Goal: Task Accomplishment & Management: Manage account settings

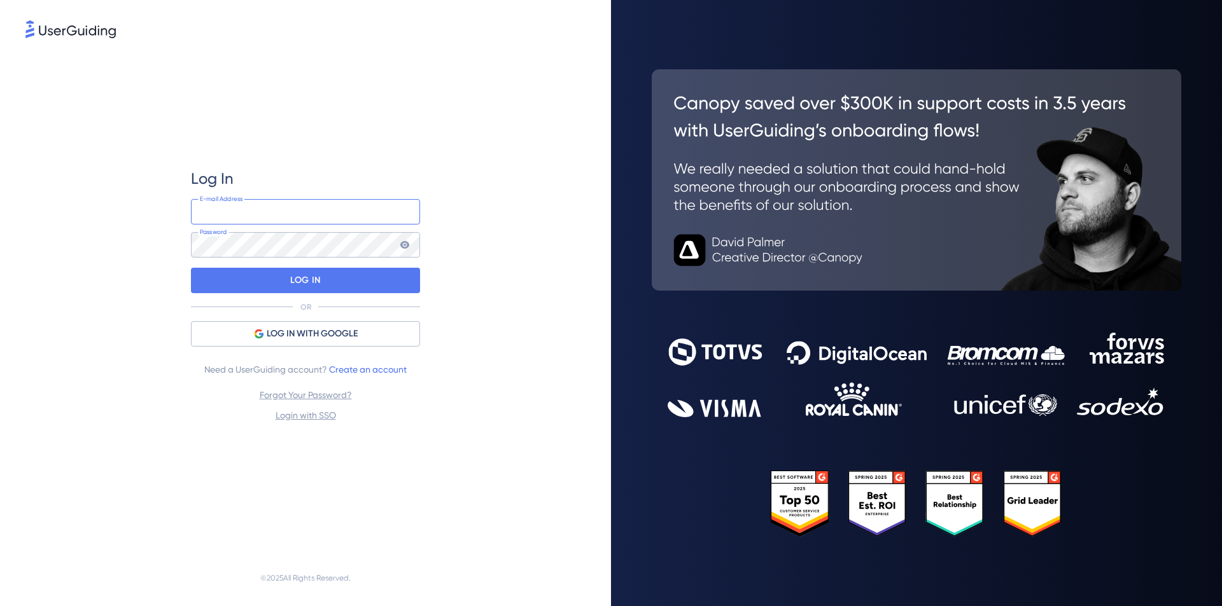
click at [298, 214] on input "email" at bounding box center [305, 211] width 229 height 25
click at [328, 215] on input "email" at bounding box center [305, 211] width 229 height 25
click at [0, 606] on com-1password-button at bounding box center [0, 606] width 0 height 0
click at [249, 228] on div "E-mail Address Password" at bounding box center [305, 228] width 229 height 59
click at [253, 217] on input "email" at bounding box center [305, 211] width 229 height 25
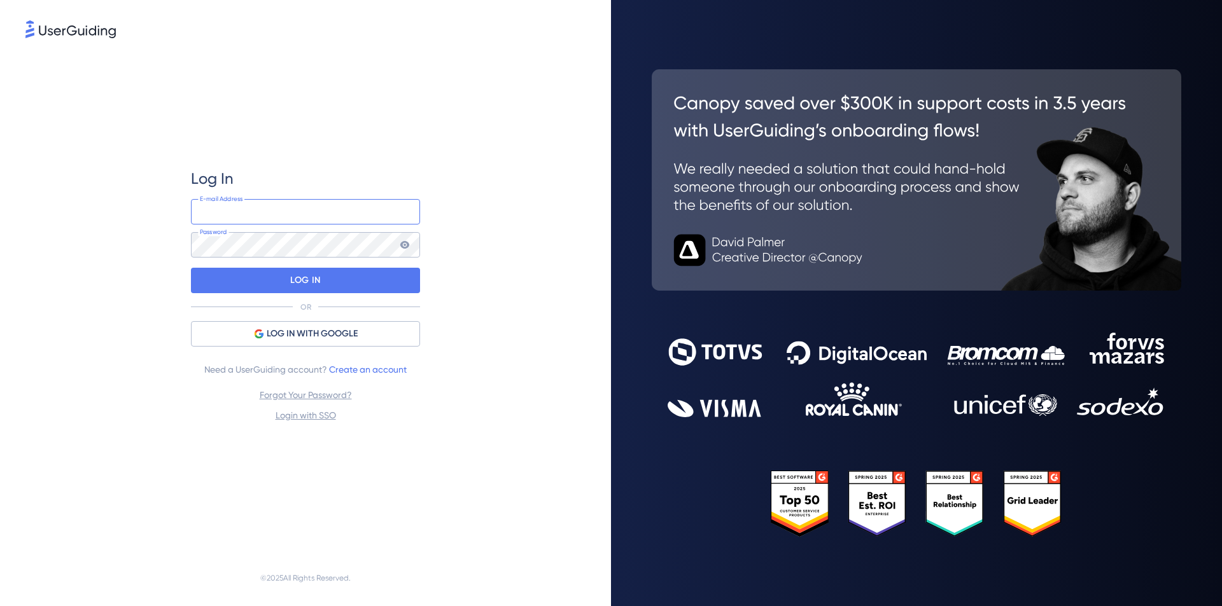
click at [257, 210] on input "email" at bounding box center [305, 211] width 229 height 25
click at [256, 216] on input "email" at bounding box center [305, 211] width 229 height 25
click at [295, 337] on span "LOG IN WITH GOOGLE" at bounding box center [312, 333] width 91 height 15
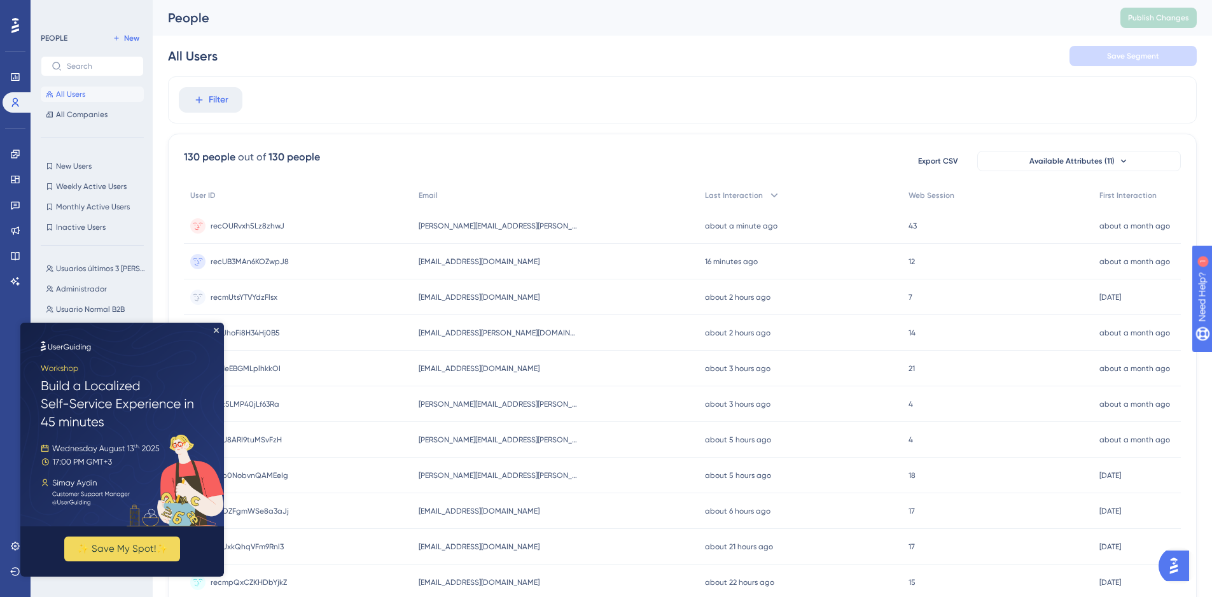
click at [219, 327] on img at bounding box center [122, 425] width 204 height 204
click at [214, 328] on icon "Close Preview" at bounding box center [216, 330] width 5 height 5
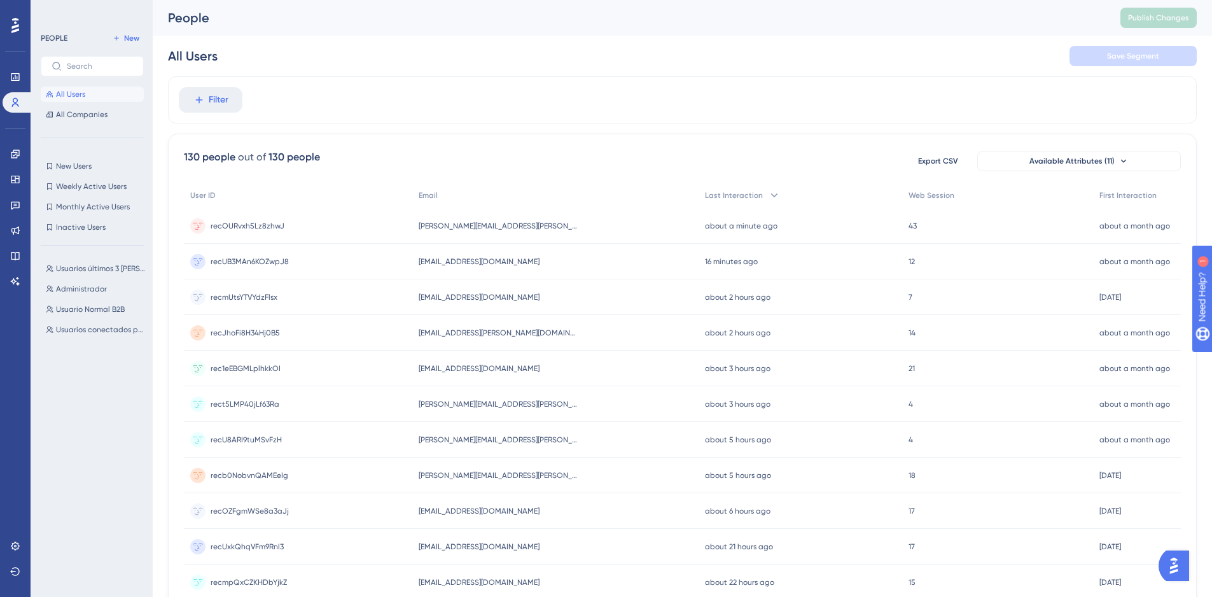
click at [76, 97] on span "All Users" at bounding box center [70, 94] width 29 height 10
click at [275, 235] on div "recOURvxh5Lz8zhwJ recOURvxh5Lz8zhwJ" at bounding box center [248, 226] width 74 height 36
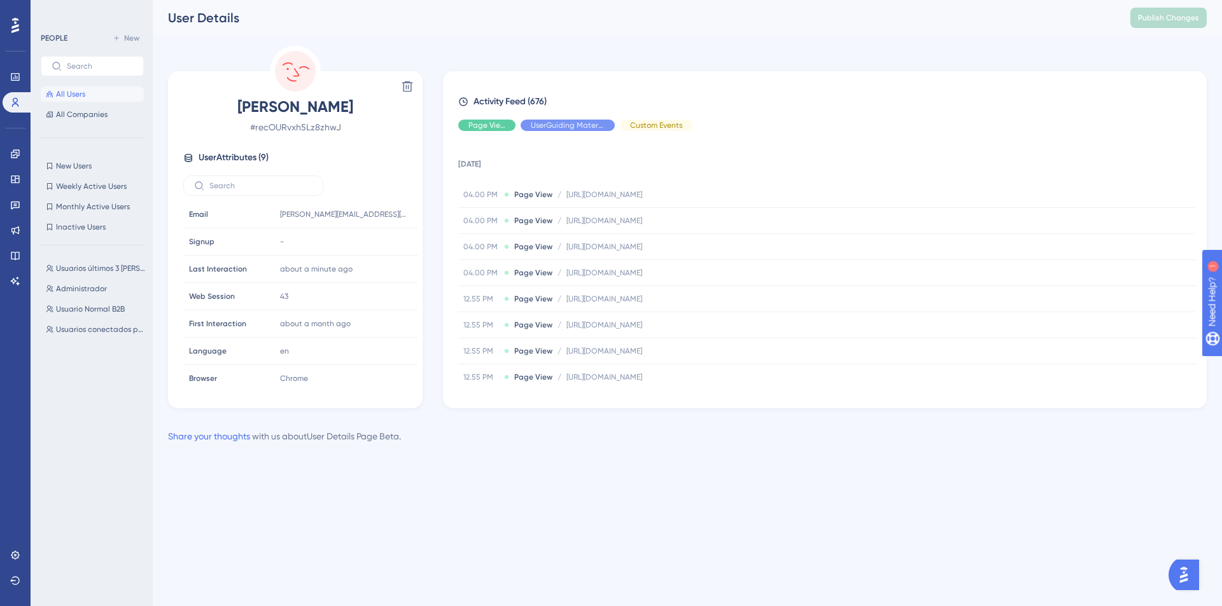
click at [237, 157] on span "User Attributes ( 9 )" at bounding box center [234, 157] width 70 height 15
click at [197, 153] on div "User Attributes ( 9 )" at bounding box center [295, 157] width 224 height 15
click at [272, 157] on div "User Attributes ( 9 )" at bounding box center [295, 157] width 224 height 15
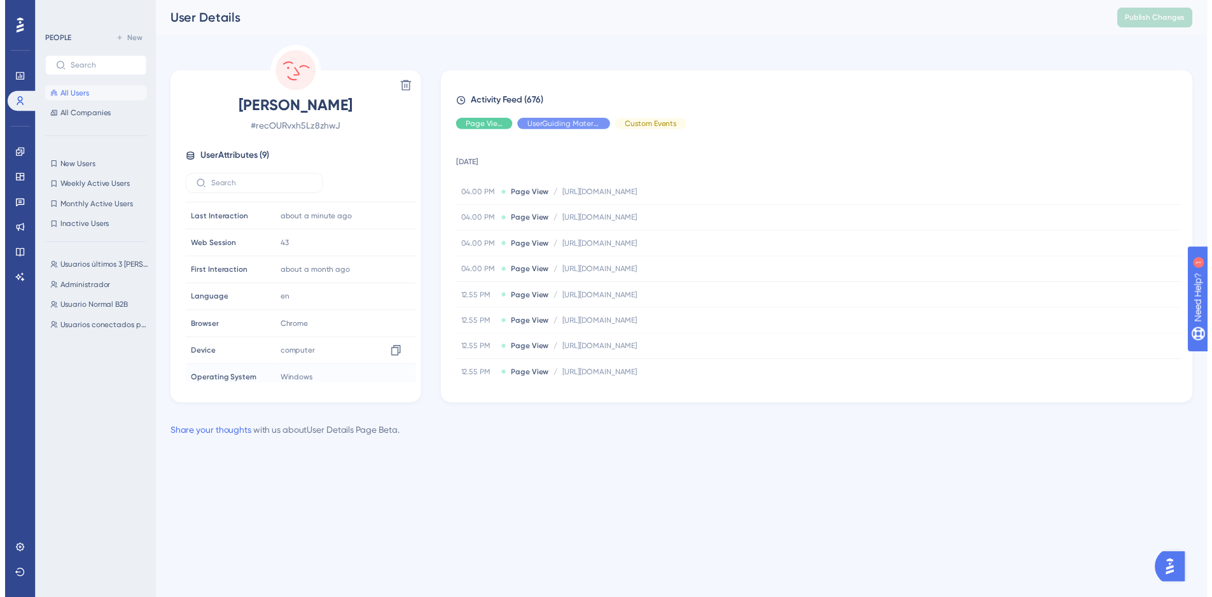
scroll to position [59, 0]
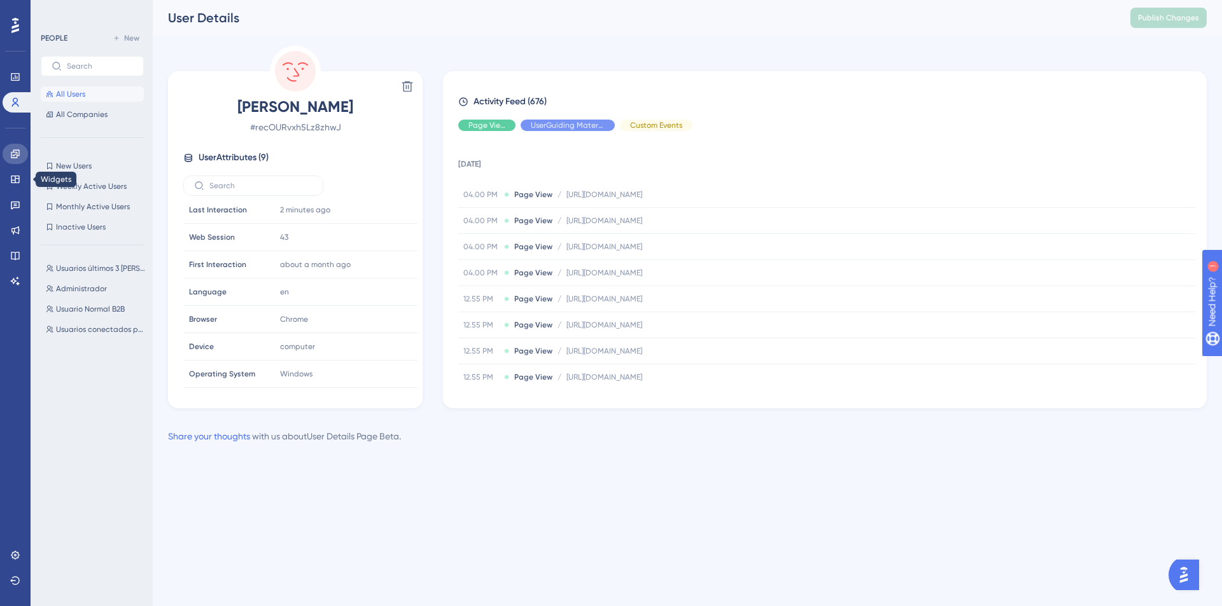
click at [10, 160] on link at bounding box center [15, 154] width 25 height 20
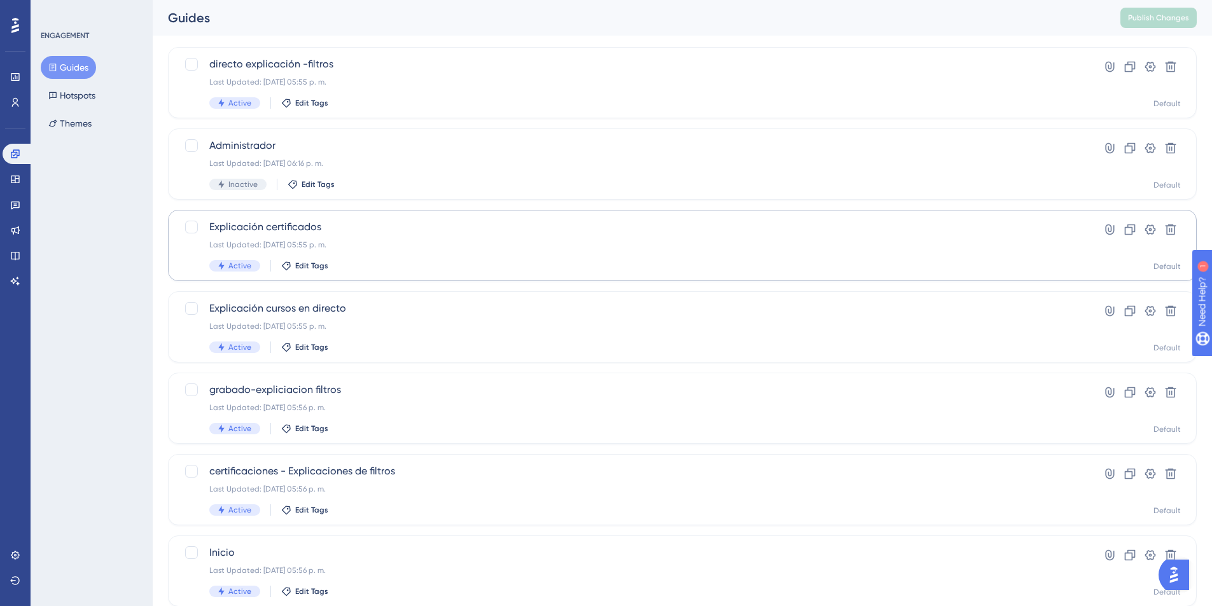
scroll to position [111, 0]
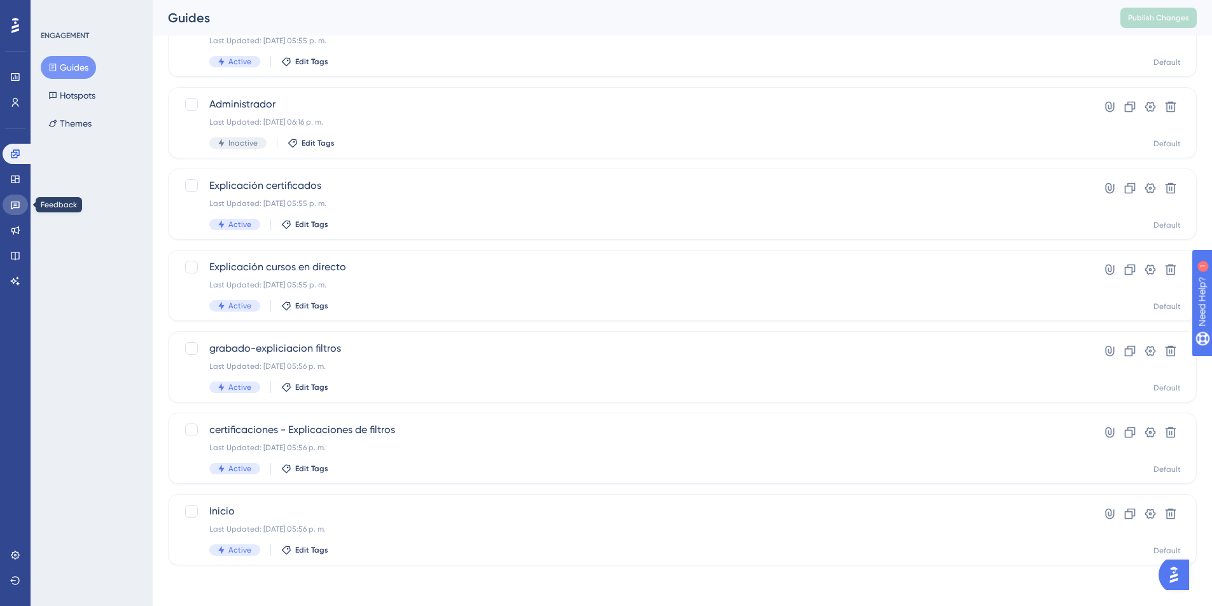
click at [16, 206] on icon at bounding box center [15, 206] width 9 height 8
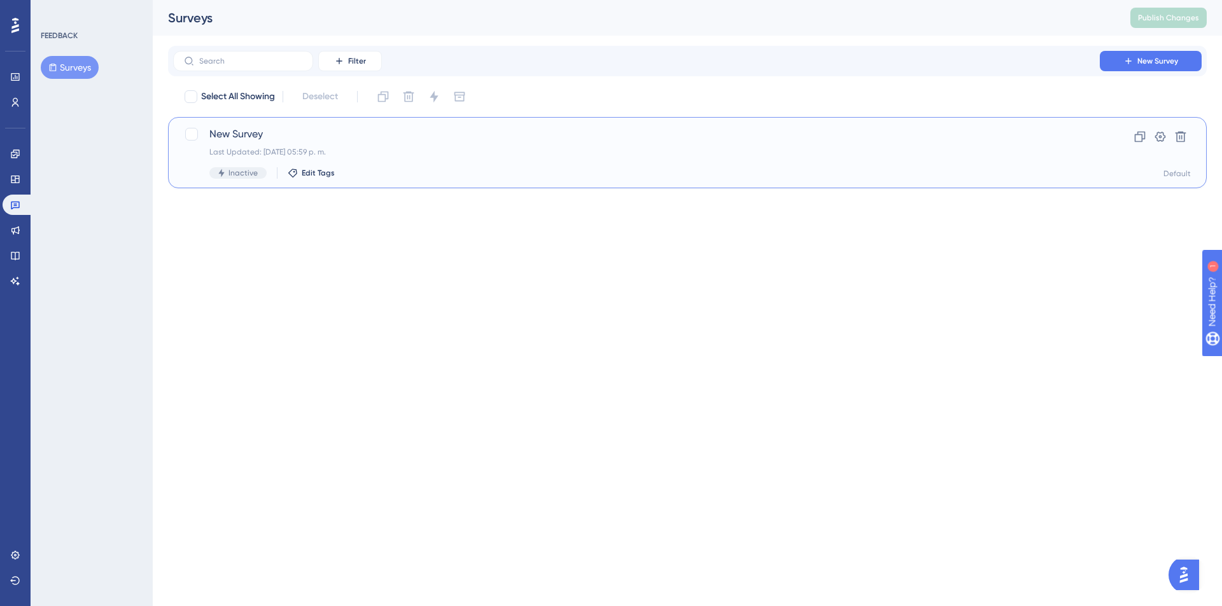
click at [274, 144] on div "New Survey Last Updated: 28 jul 2025 05:59 p. m. Inactive Edit Tags" at bounding box center [636, 153] width 854 height 52
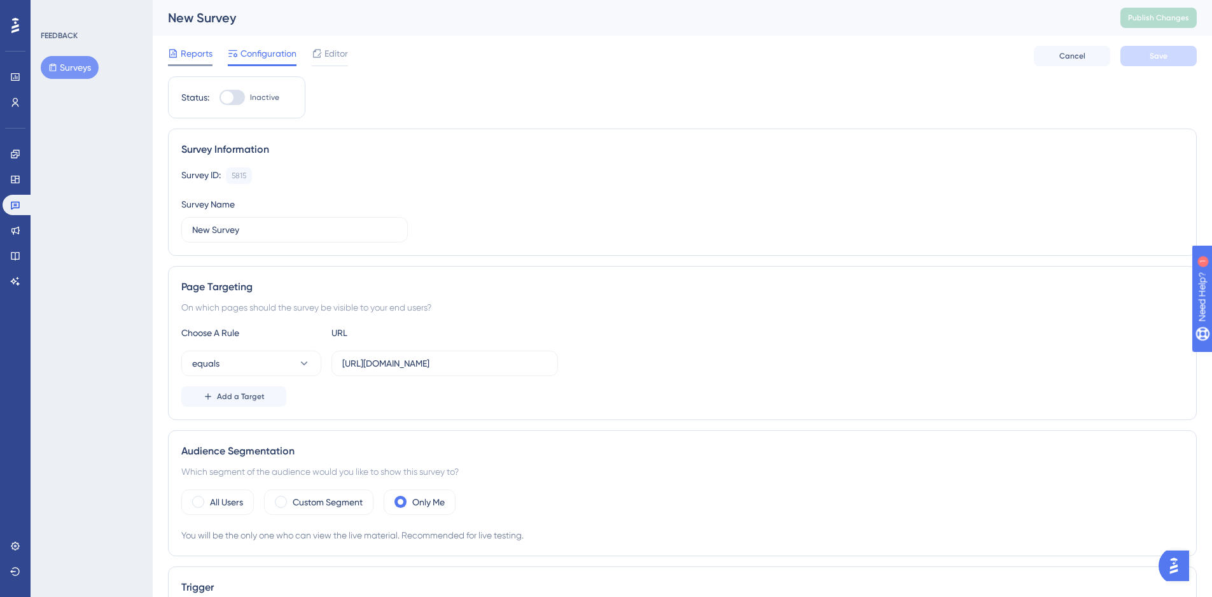
click at [194, 53] on span "Reports" at bounding box center [197, 53] width 32 height 15
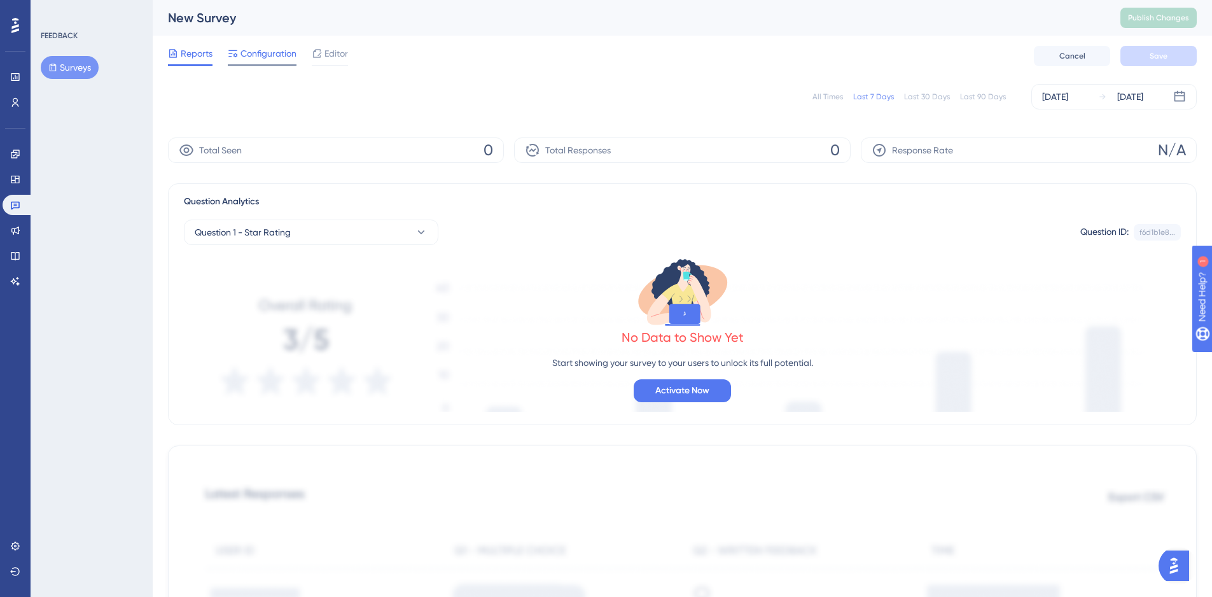
click at [253, 53] on span "Configuration" at bounding box center [269, 53] width 56 height 15
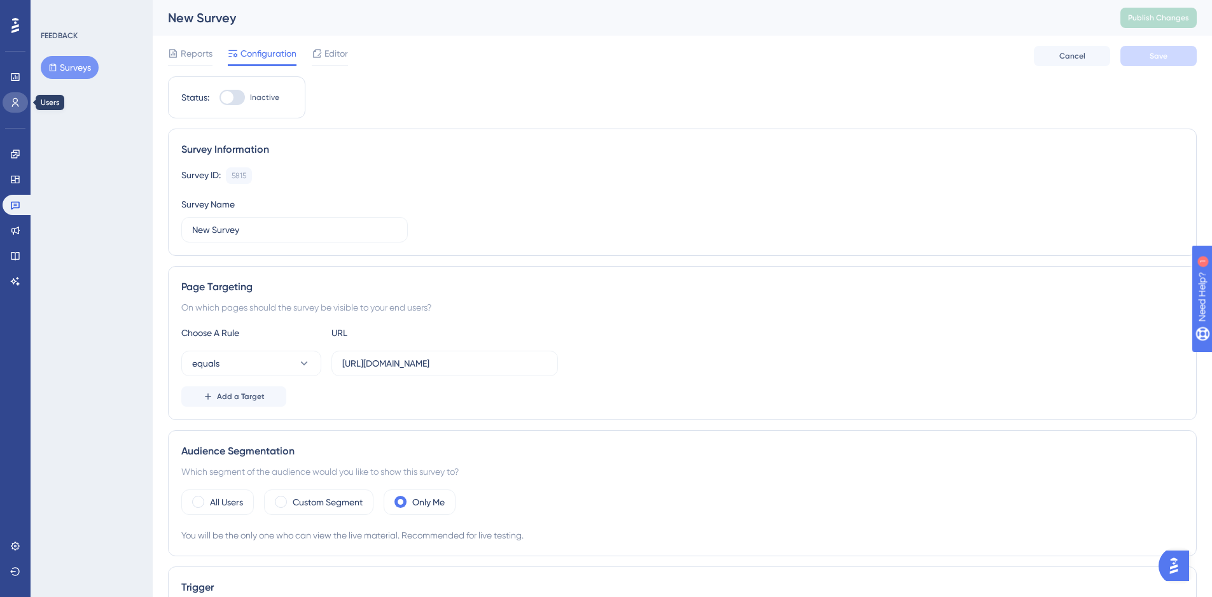
click at [22, 106] on link at bounding box center [15, 102] width 25 height 20
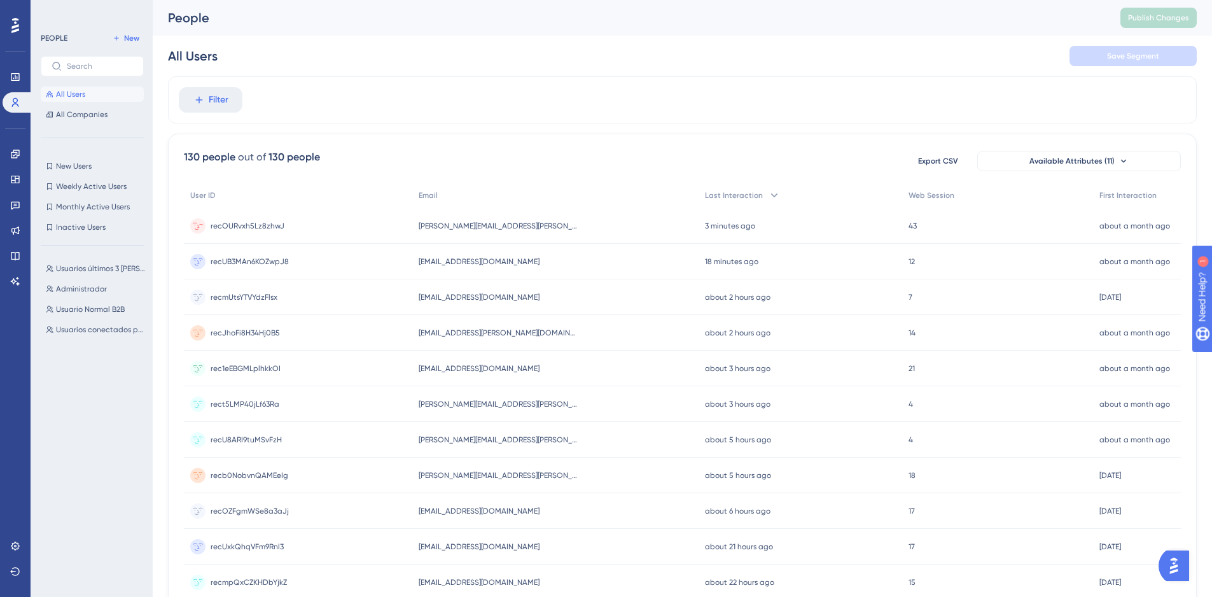
click at [228, 223] on span "recOURvxh5Lz8zhwJ" at bounding box center [248, 226] width 74 height 10
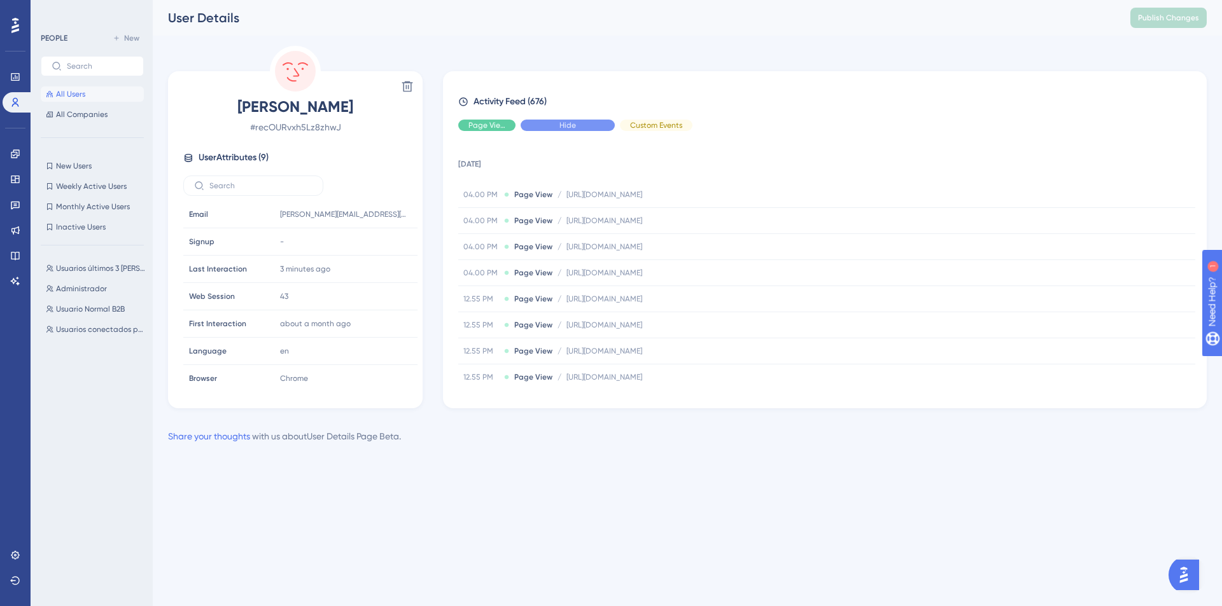
click at [584, 125] on div "Hide" at bounding box center [568, 125] width 94 height 11
click at [561, 127] on span "Show" at bounding box center [567, 125] width 19 height 10
click at [564, 126] on span "Hide" at bounding box center [567, 125] width 17 height 10
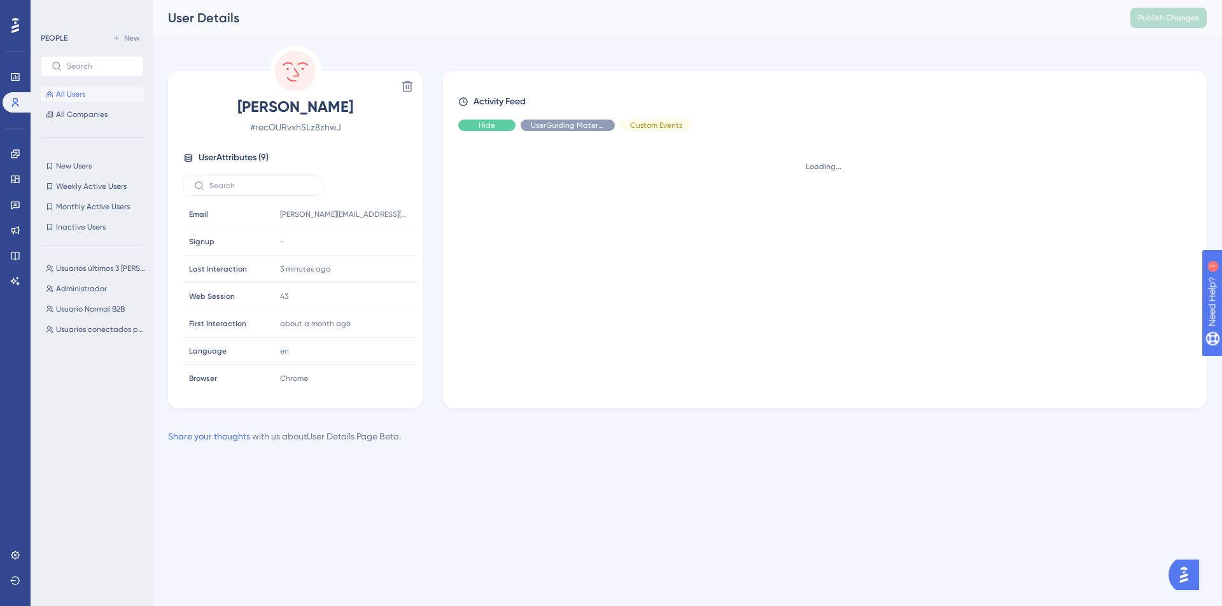
click at [491, 130] on div "Hide" at bounding box center [486, 125] width 57 height 11
click at [540, 125] on div "Show" at bounding box center [568, 125] width 94 height 11
click at [483, 123] on span "Show" at bounding box center [486, 125] width 19 height 10
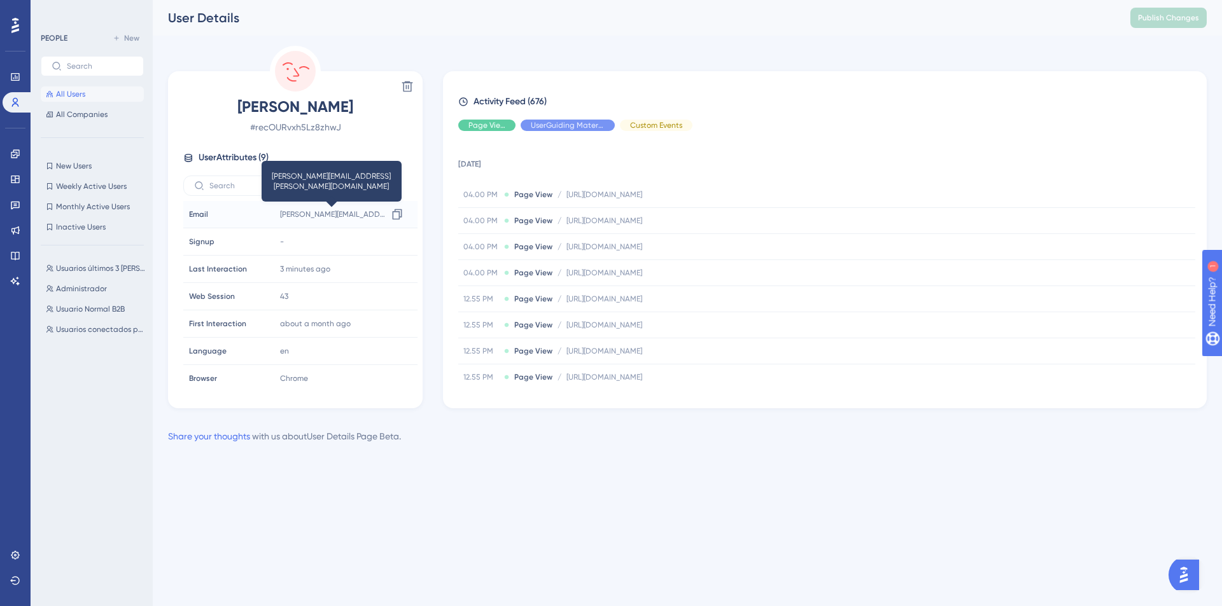
click at [314, 218] on span "[PERSON_NAME][EMAIL_ADDRESS][PERSON_NAME][DOMAIN_NAME]" at bounding box center [333, 214] width 107 height 10
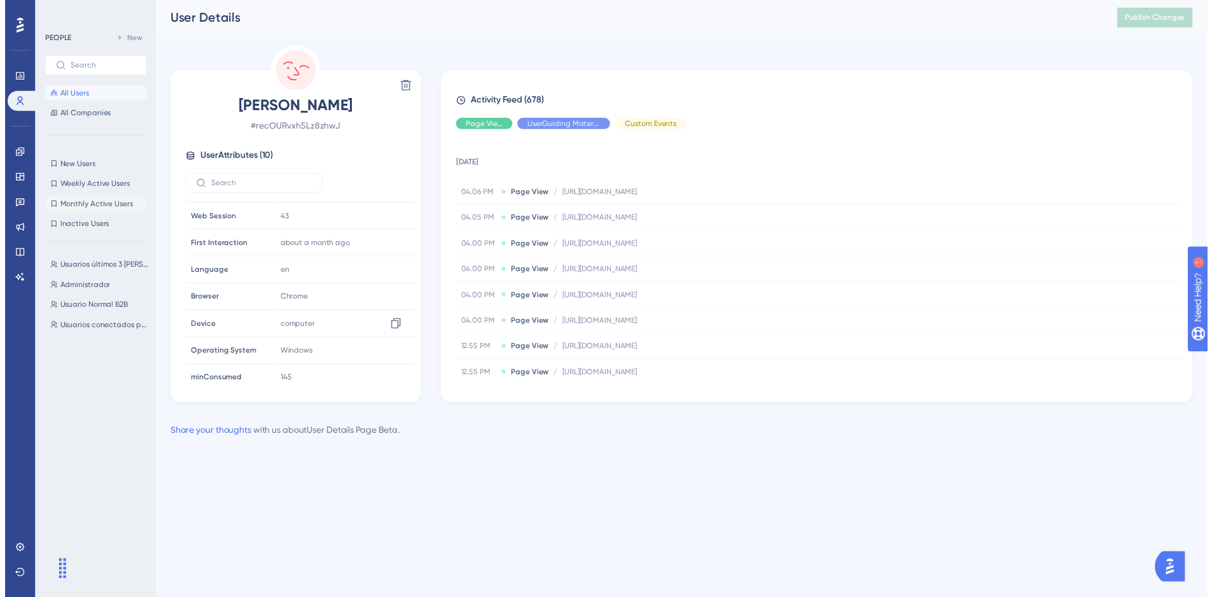
scroll to position [87, 0]
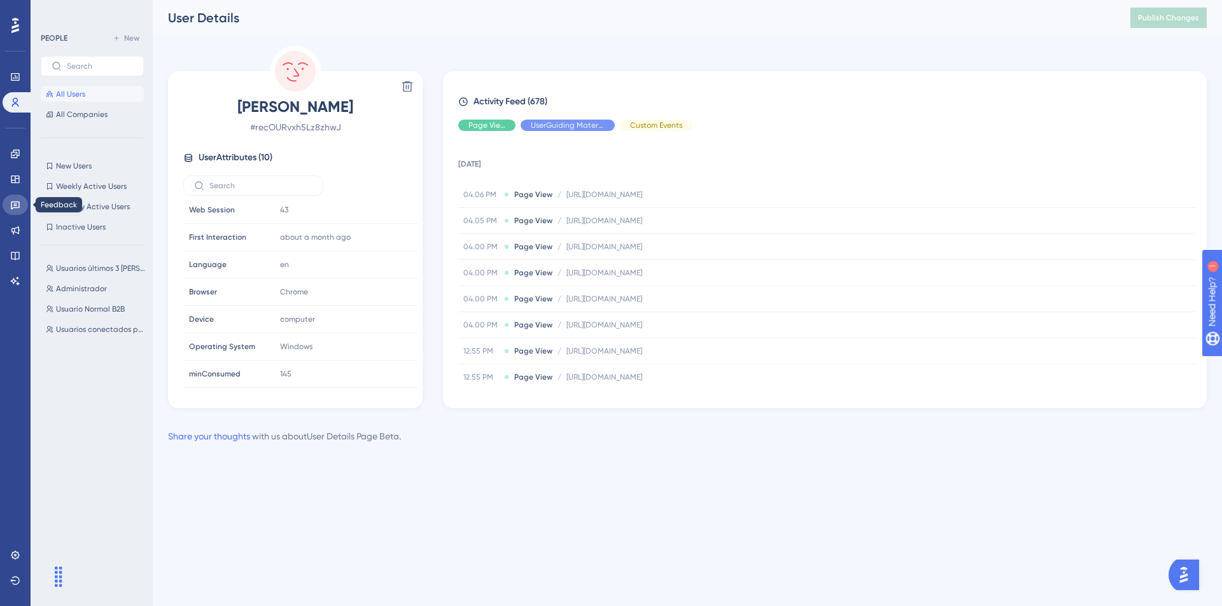
click at [13, 206] on icon at bounding box center [15, 205] width 10 height 10
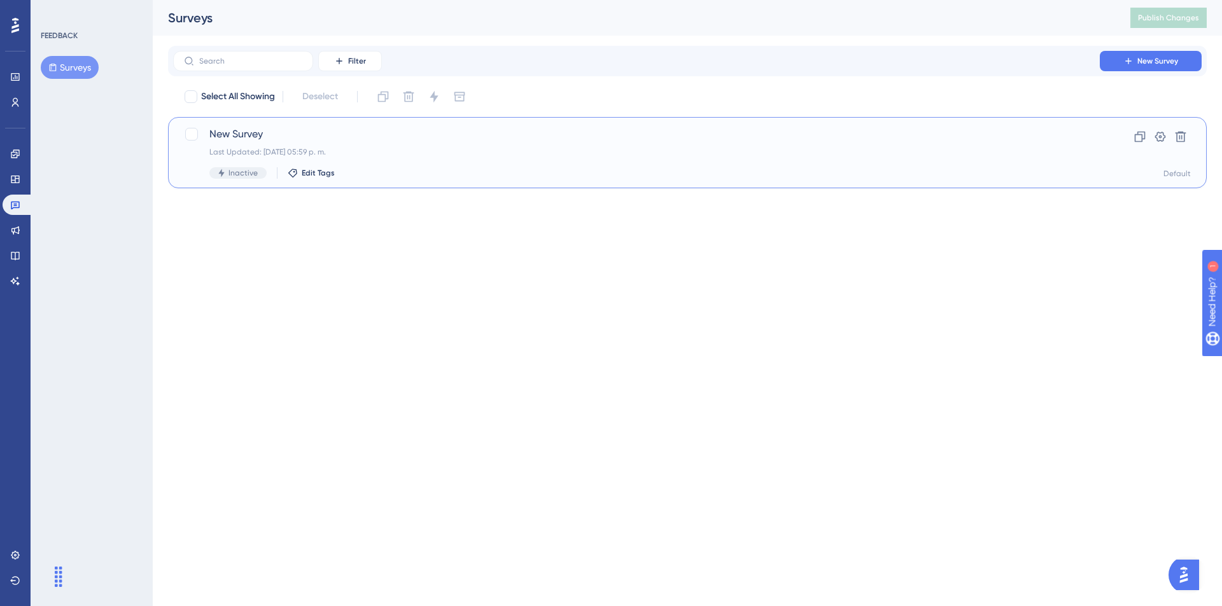
click at [276, 132] on span "New Survey" at bounding box center [636, 134] width 854 height 15
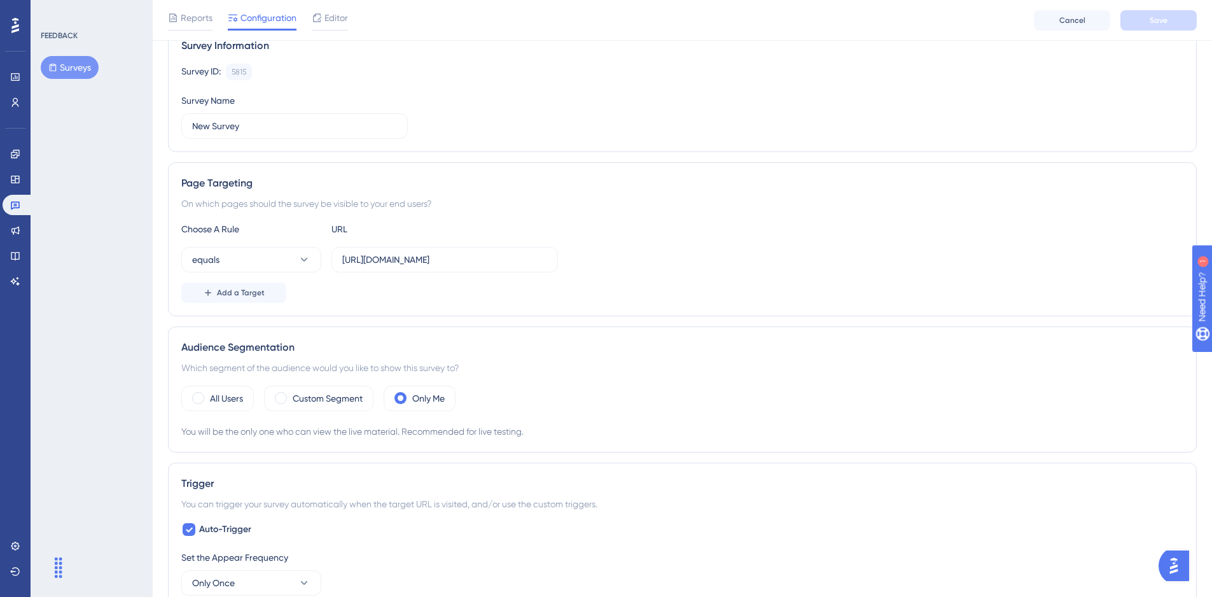
scroll to position [318, 0]
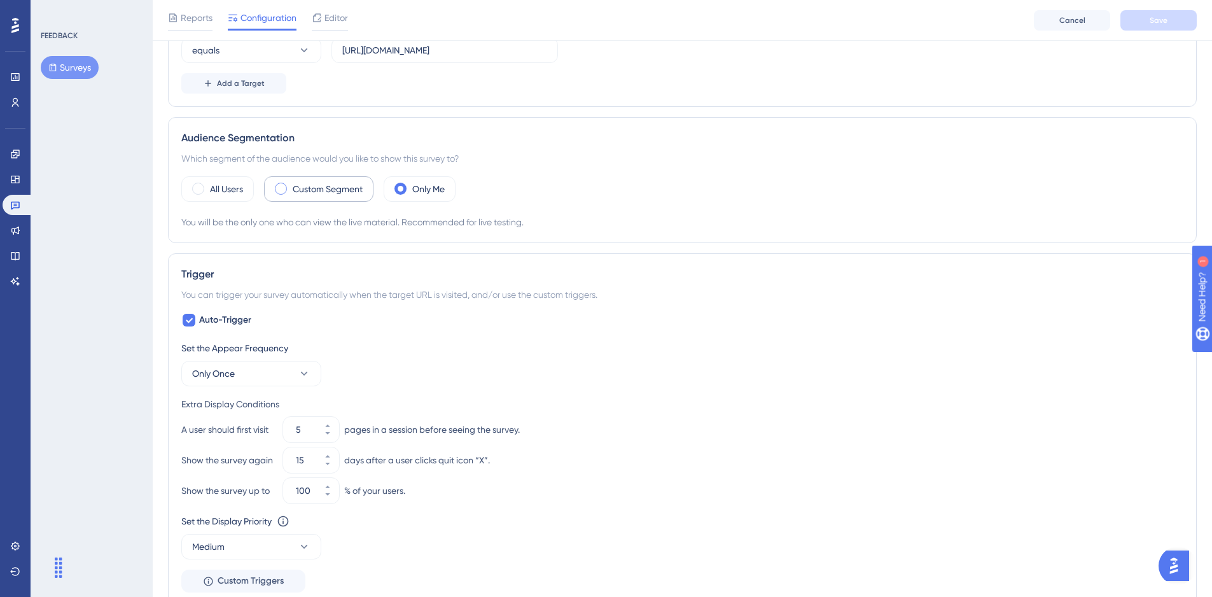
click at [357, 193] on label "Custom Segment" at bounding box center [328, 188] width 70 height 15
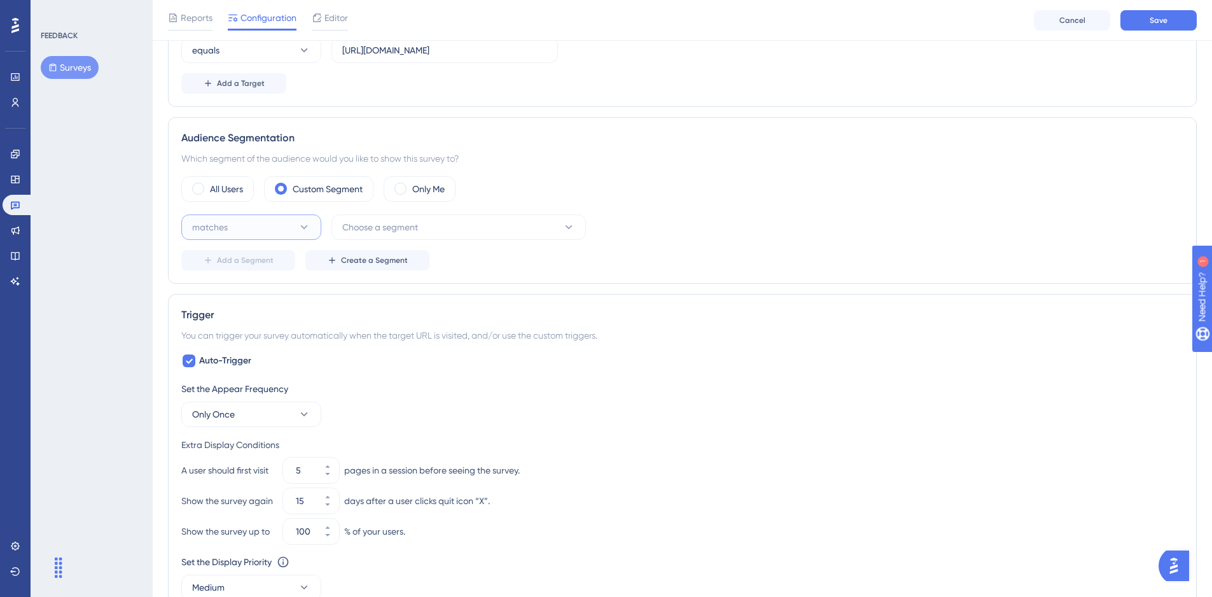
click at [280, 221] on button "matches" at bounding box center [251, 226] width 140 height 25
click at [261, 264] on div "matches matches" at bounding box center [251, 265] width 103 height 25
click at [363, 225] on span "Choose a segment" at bounding box center [380, 227] width 76 height 15
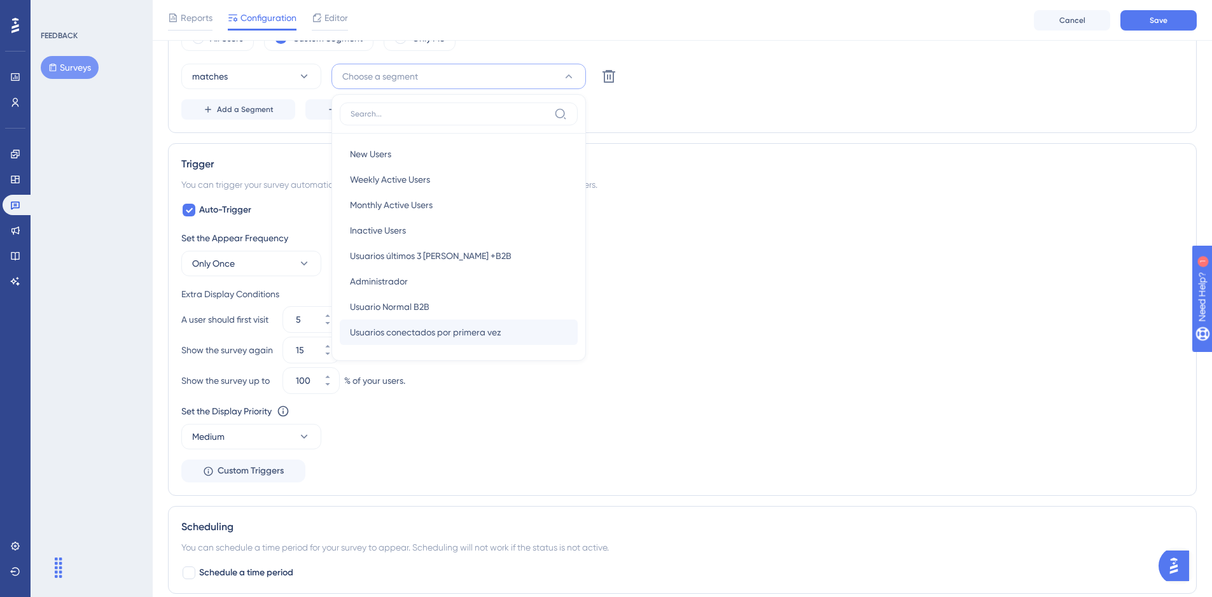
scroll to position [398, 0]
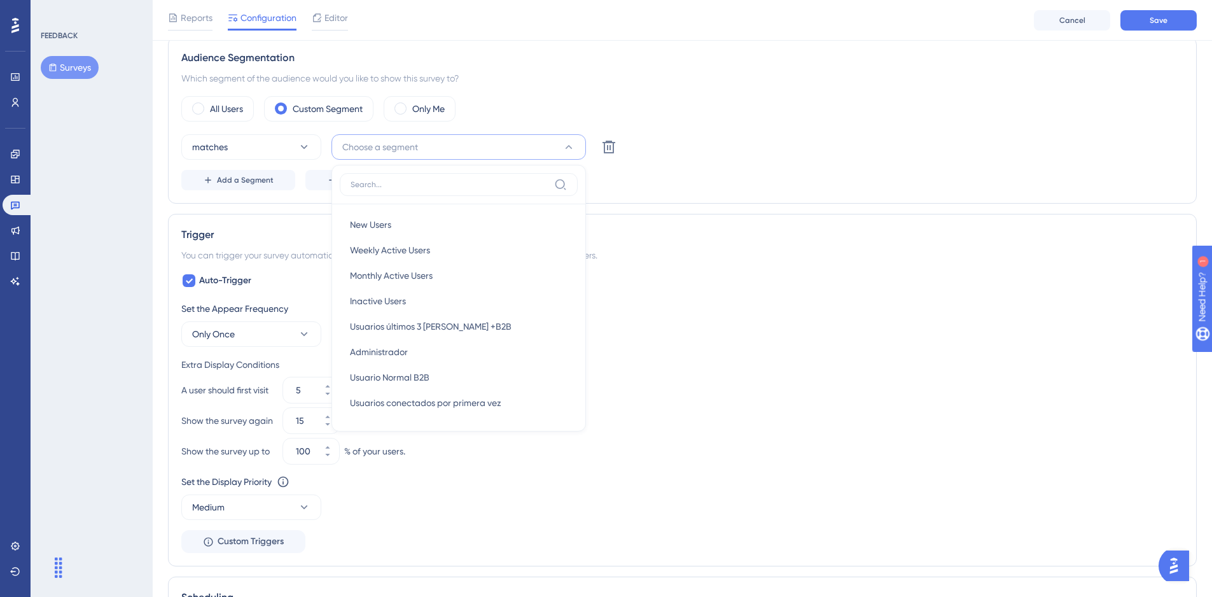
click at [541, 105] on div "All Users Custom Segment Only Me" at bounding box center [682, 108] width 1002 height 25
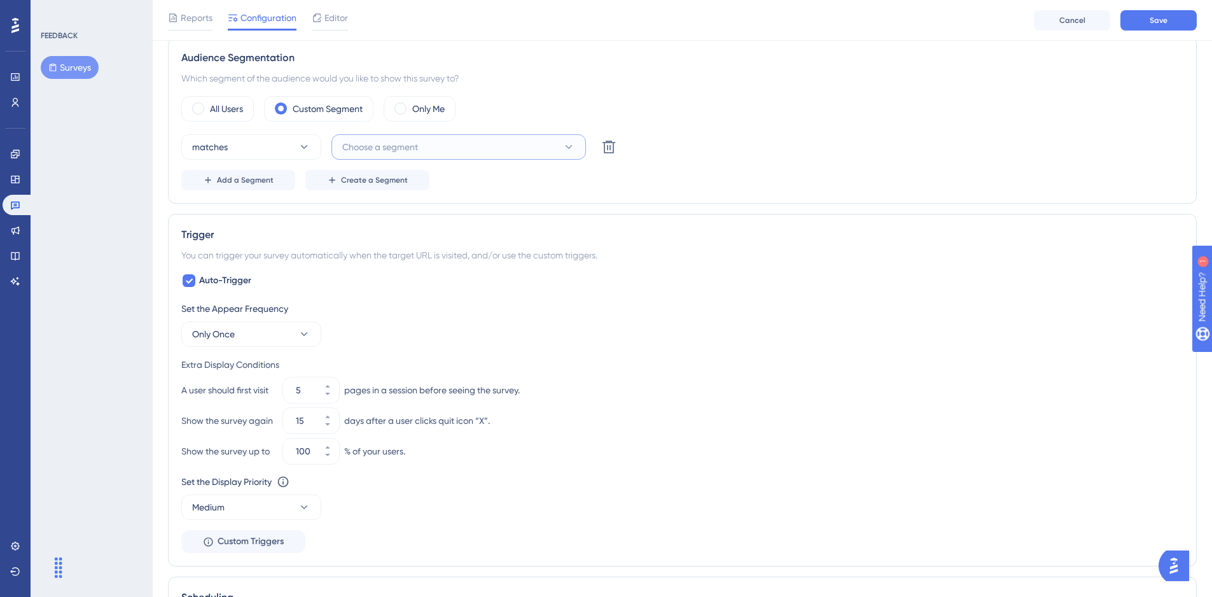
click at [421, 153] on button "Choose a segment" at bounding box center [459, 146] width 255 height 25
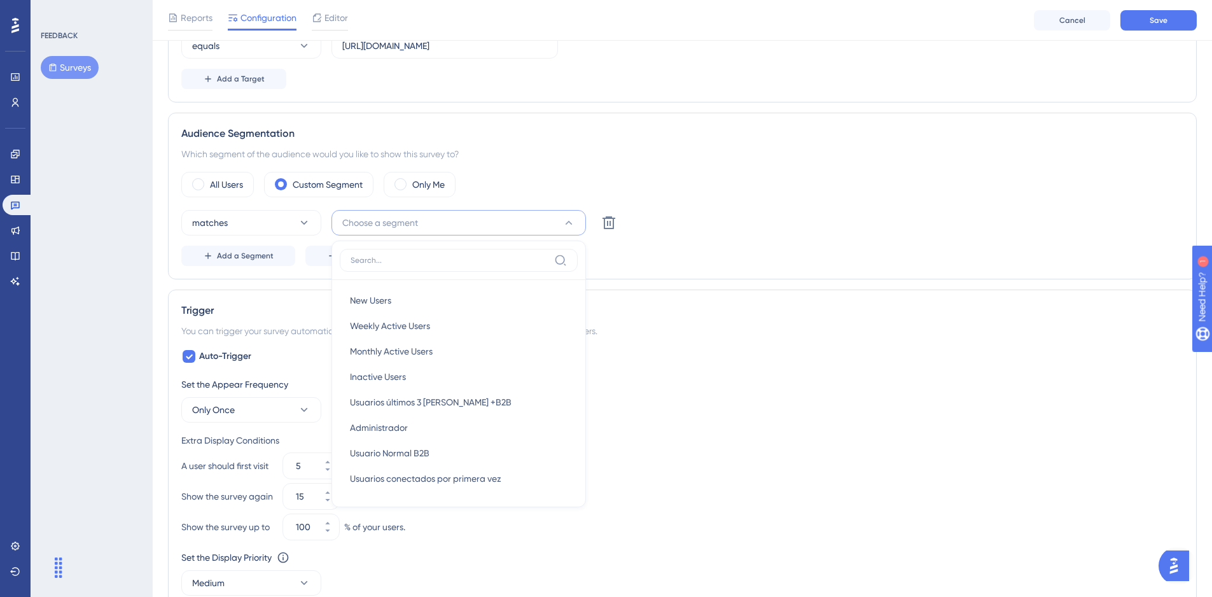
scroll to position [271, 0]
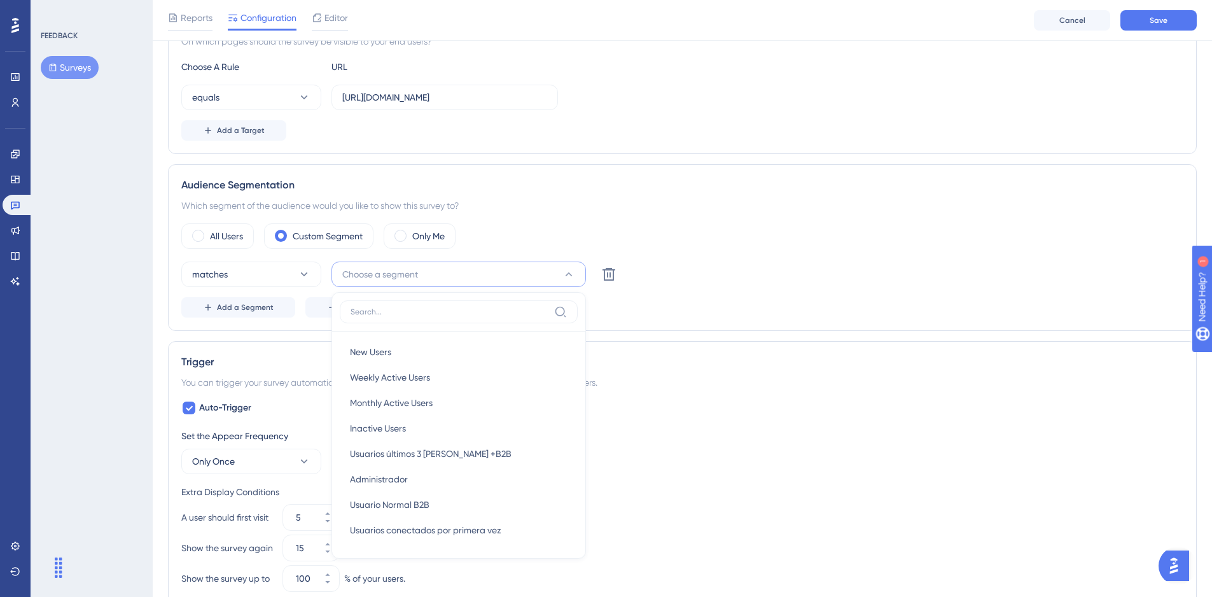
click at [640, 183] on div "Audience Segmentation" at bounding box center [682, 185] width 1002 height 15
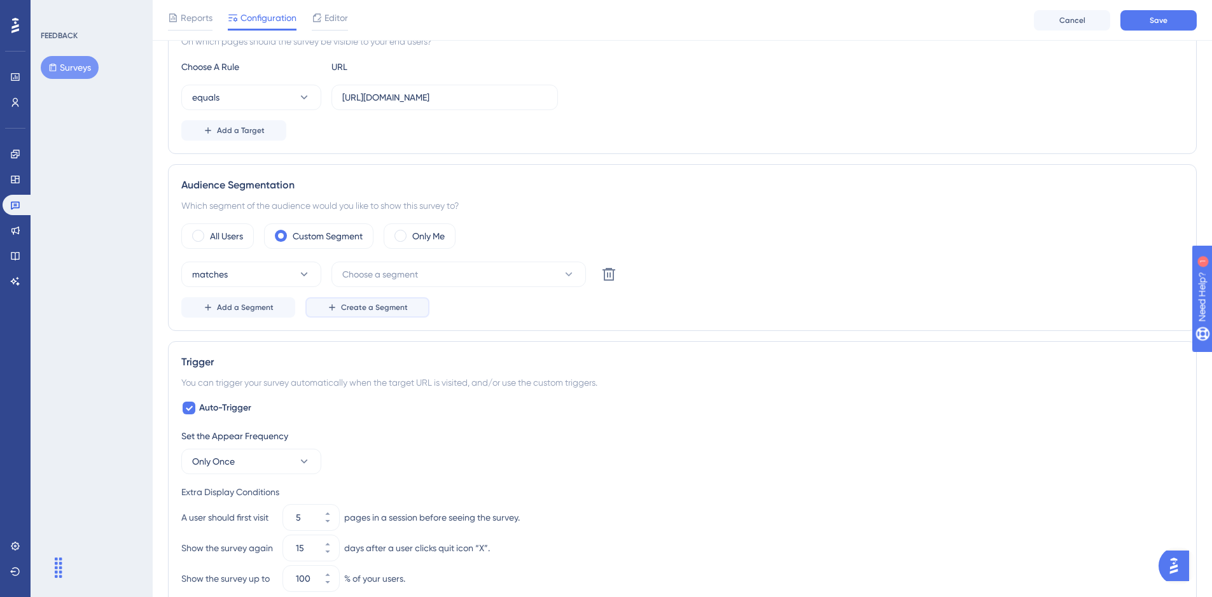
click at [325, 314] on button "Create a Segment" at bounding box center [367, 307] width 124 height 20
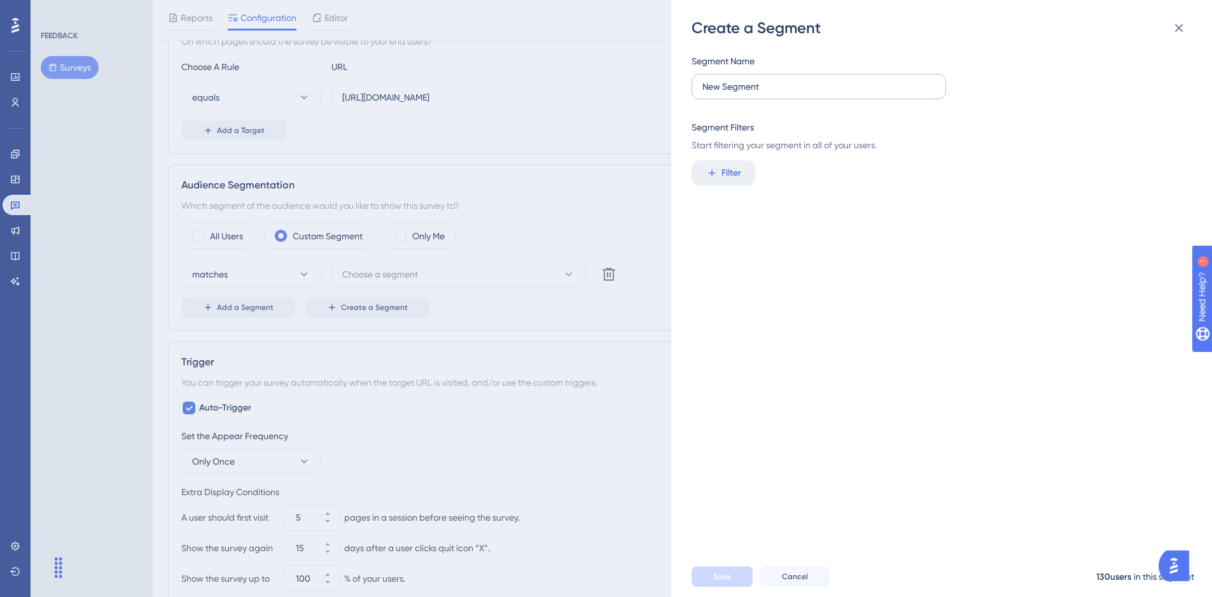
click at [753, 94] on label "New Segment" at bounding box center [819, 86] width 255 height 25
click at [753, 94] on input "New Segment" at bounding box center [819, 87] width 233 height 14
click at [744, 171] on button "Filter" at bounding box center [724, 172] width 64 height 25
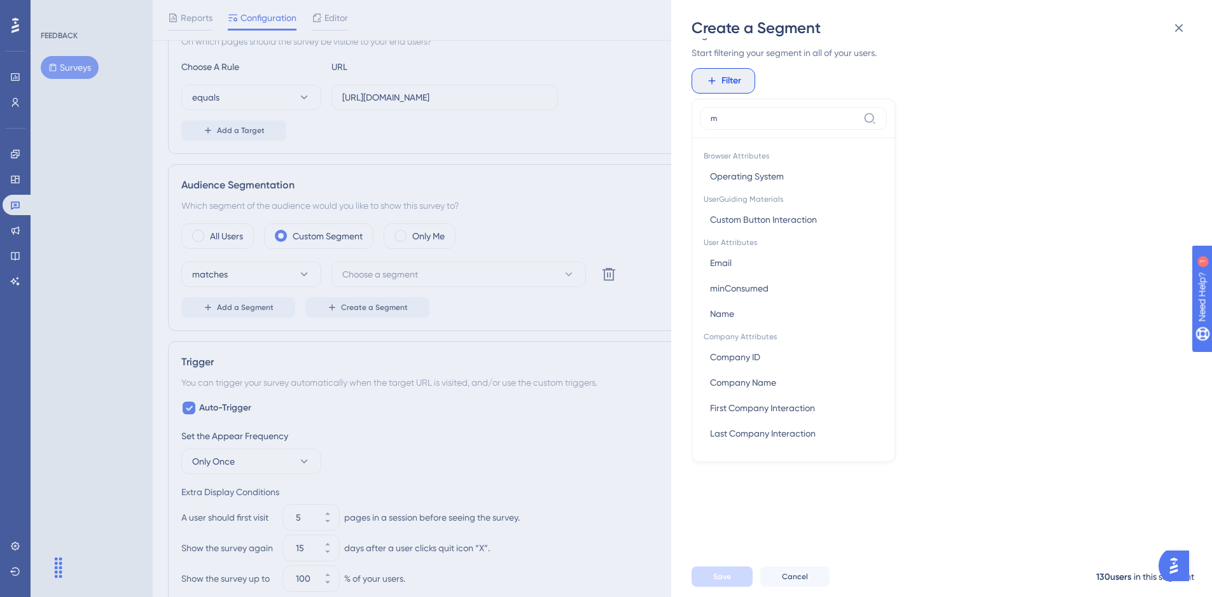
scroll to position [0, 0]
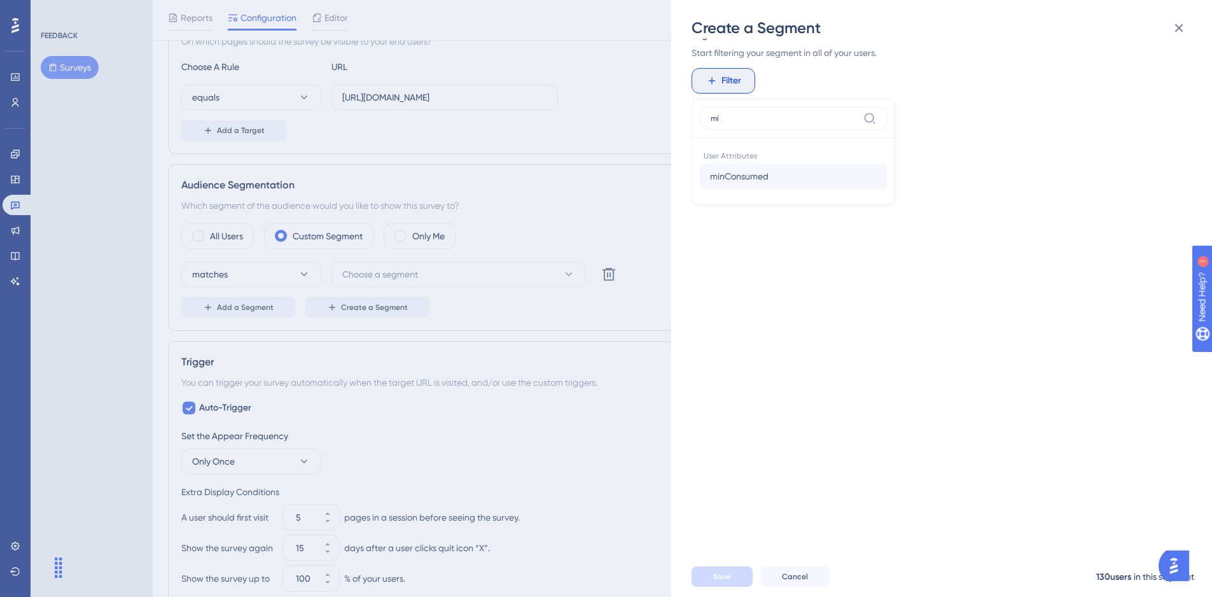
type input "mi"
click at [769, 180] on button "minConsumed minConsumed" at bounding box center [793, 176] width 187 height 25
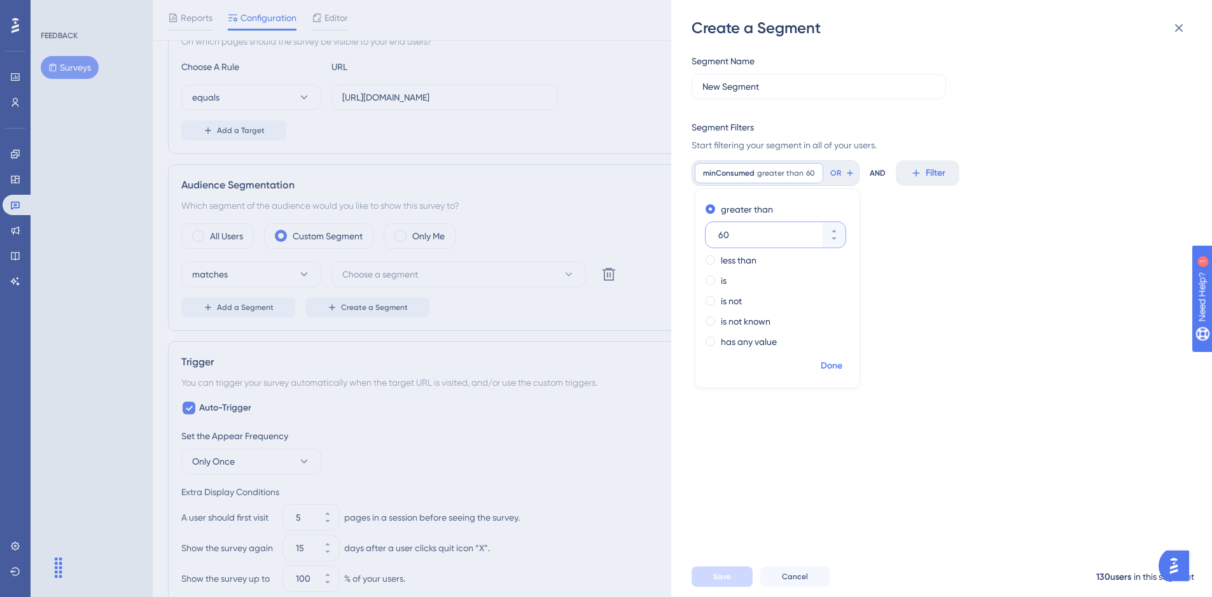
type input "60"
click at [829, 360] on span "Done" at bounding box center [832, 365] width 22 height 15
drag, startPoint x: 770, startPoint y: 90, endPoint x: 676, endPoint y: 83, distance: 93.8
click at [676, 83] on div "Create a Segment Segment Name New Segment Segment Filters Start filtering your …" at bounding box center [941, 298] width 541 height 597
type input "Más de una hora consumida"
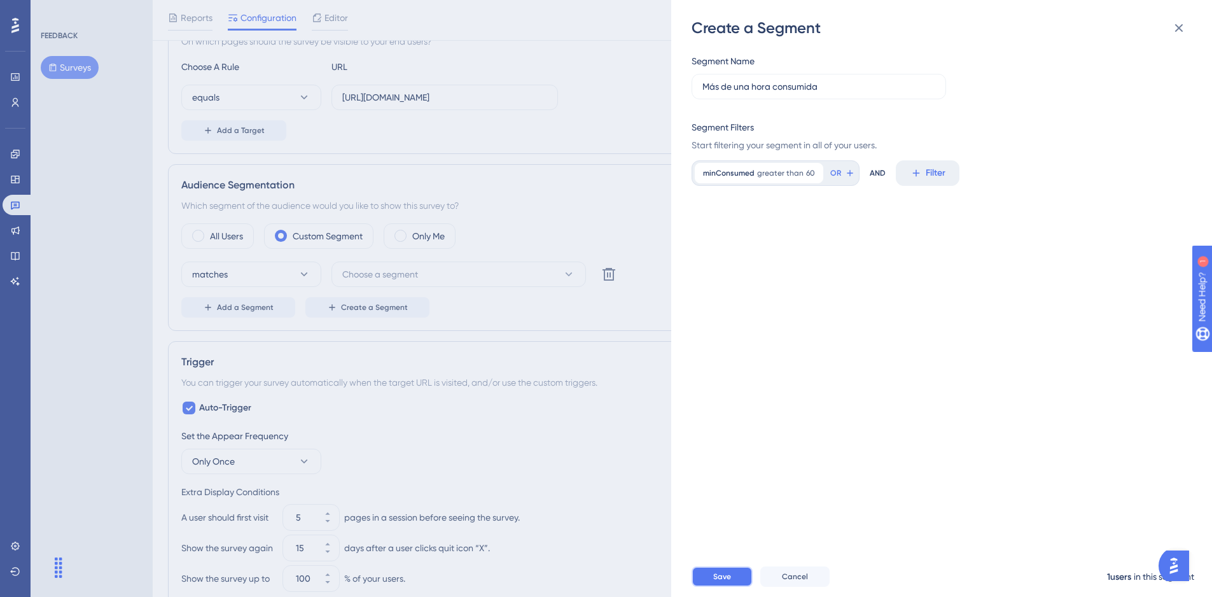
click at [722, 579] on button "Save" at bounding box center [722, 576] width 61 height 20
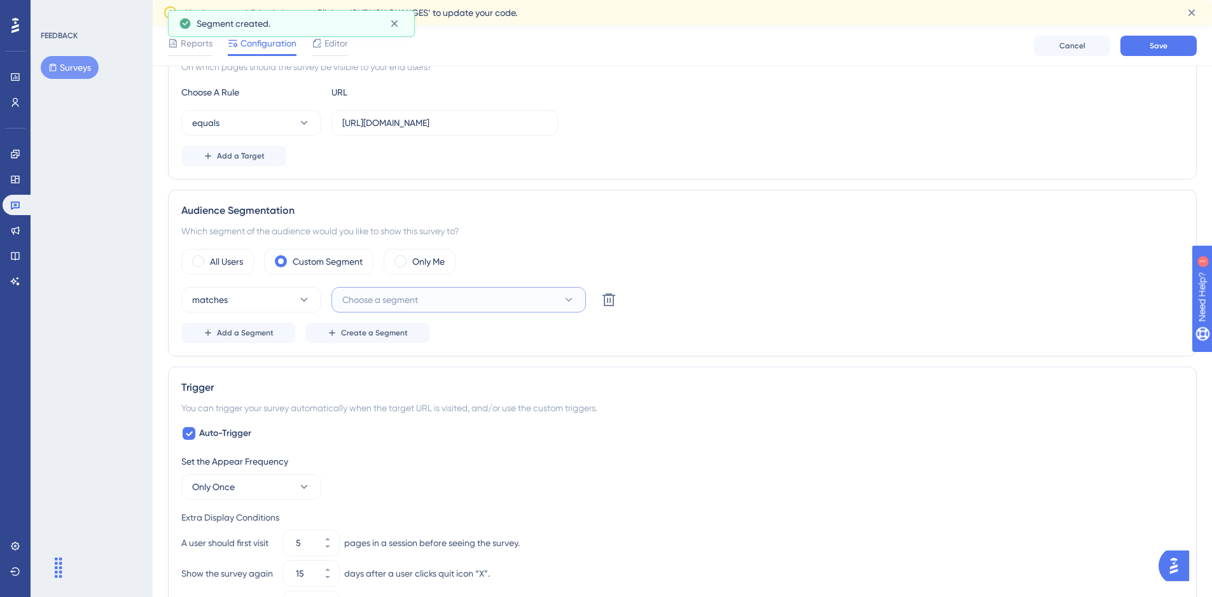
click at [435, 302] on button "Choose a segment" at bounding box center [459, 299] width 255 height 25
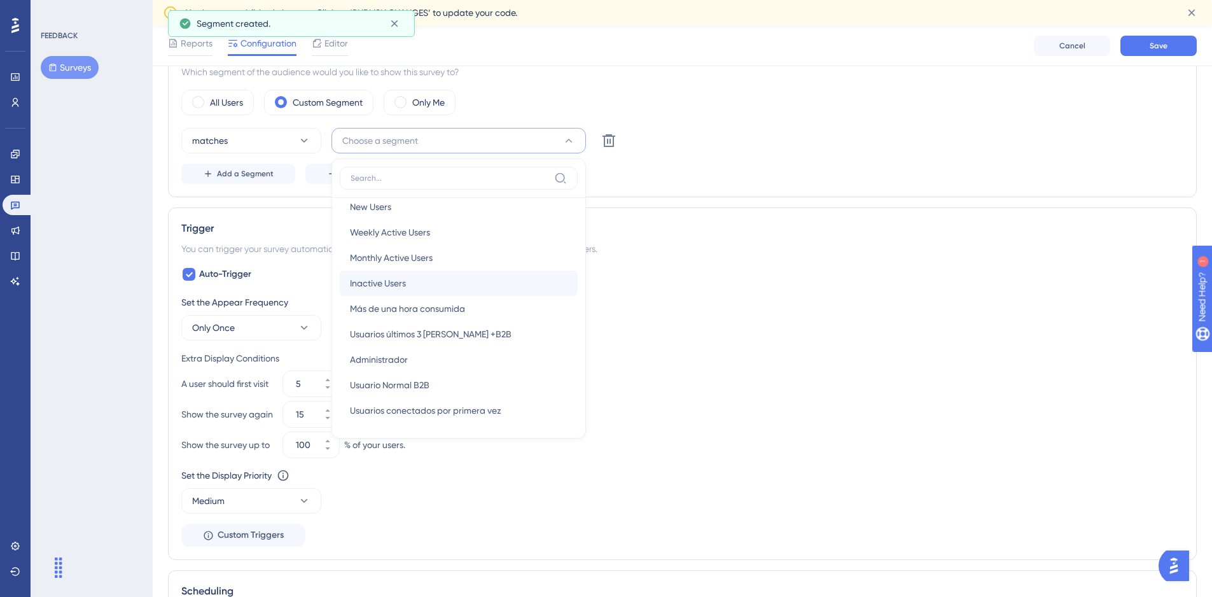
scroll to position [12, 0]
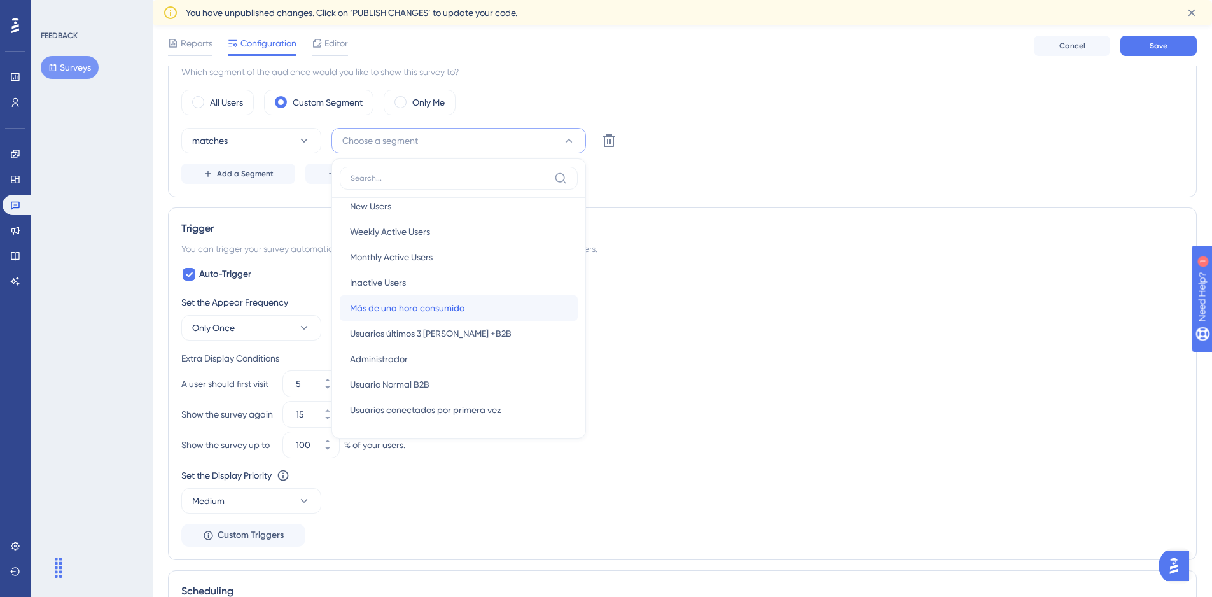
click at [460, 311] on span "Más de una hora consumida" at bounding box center [407, 307] width 115 height 15
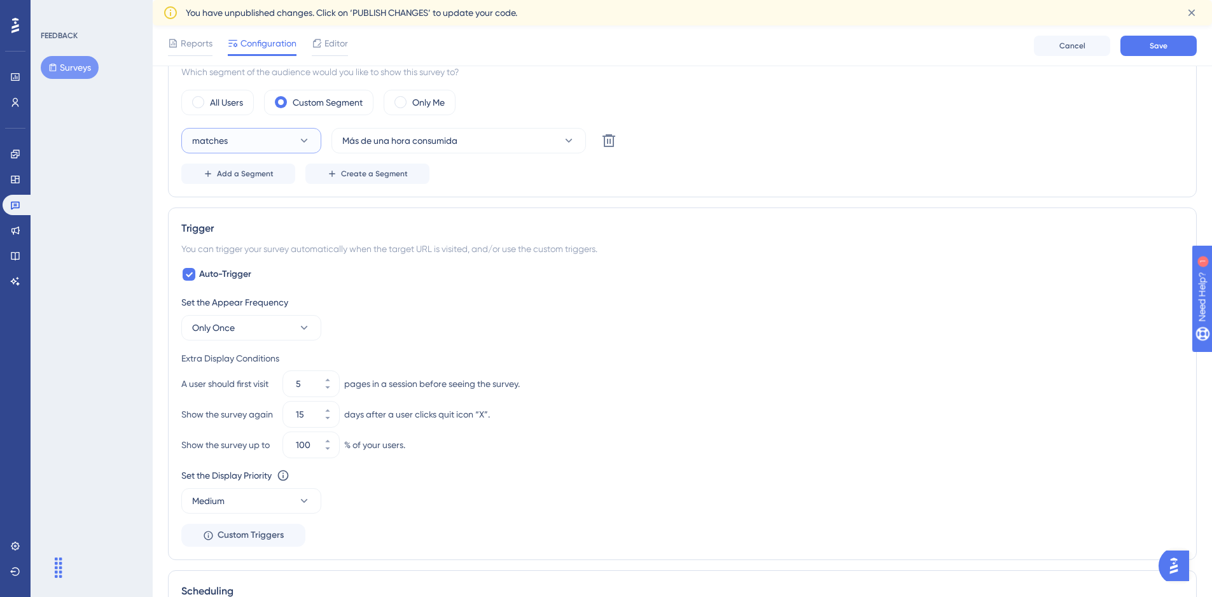
click at [291, 139] on button "matches" at bounding box center [251, 140] width 140 height 25
click at [533, 153] on button "Más de una hora consumida" at bounding box center [459, 140] width 255 height 25
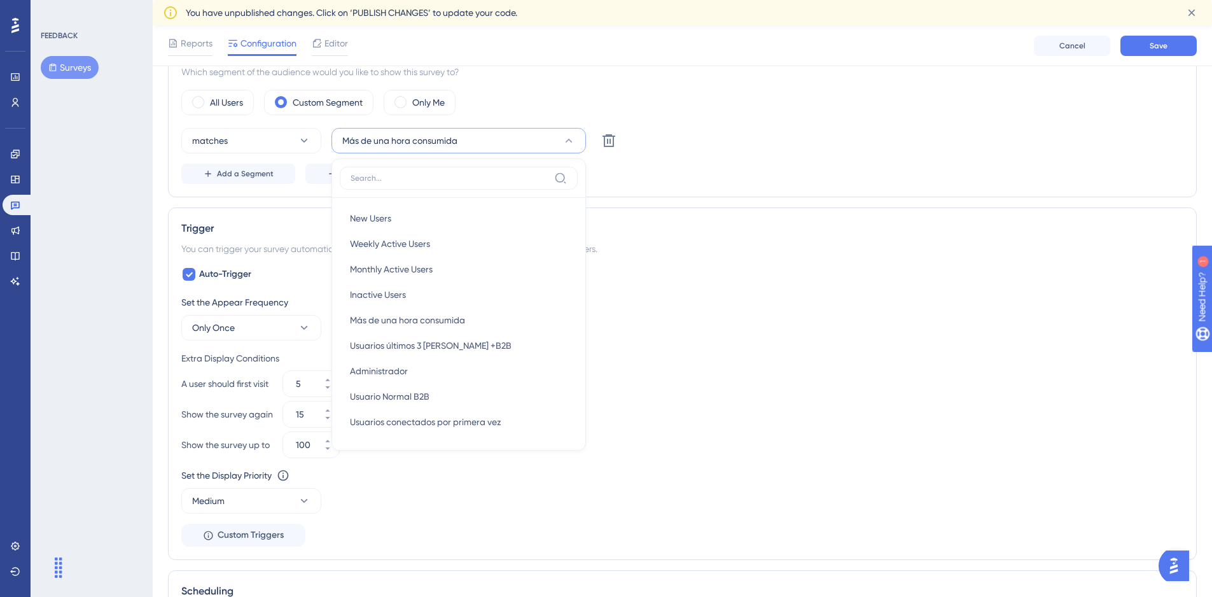
click at [530, 142] on button "Más de una hora consumida" at bounding box center [459, 140] width 255 height 25
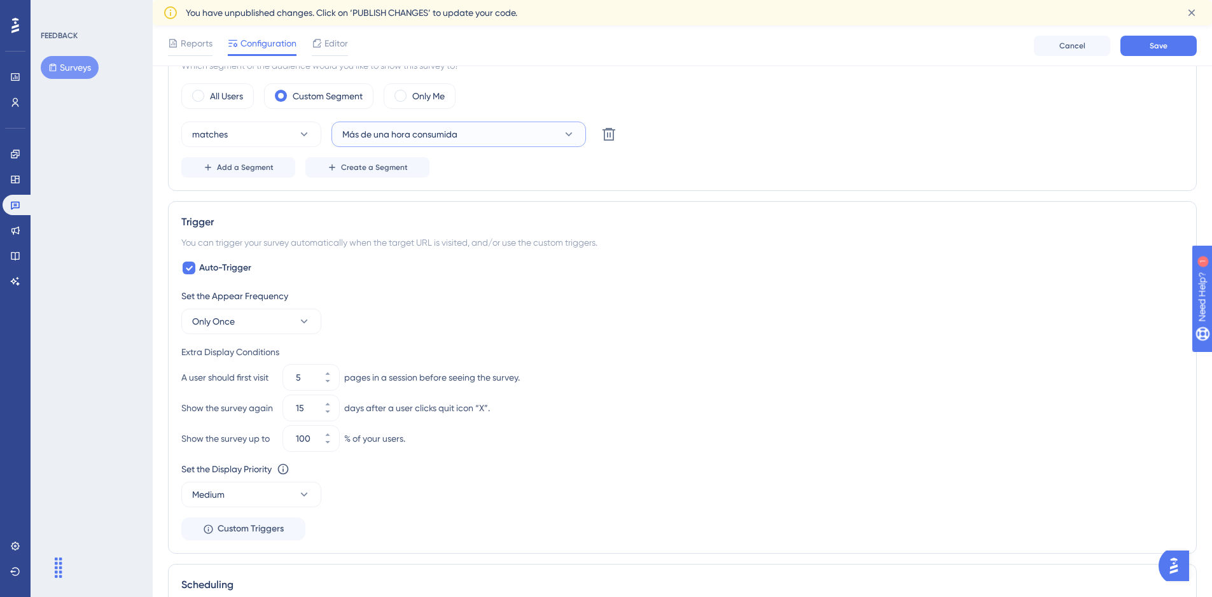
click at [529, 142] on button "Más de una hora consumida" at bounding box center [459, 134] width 255 height 25
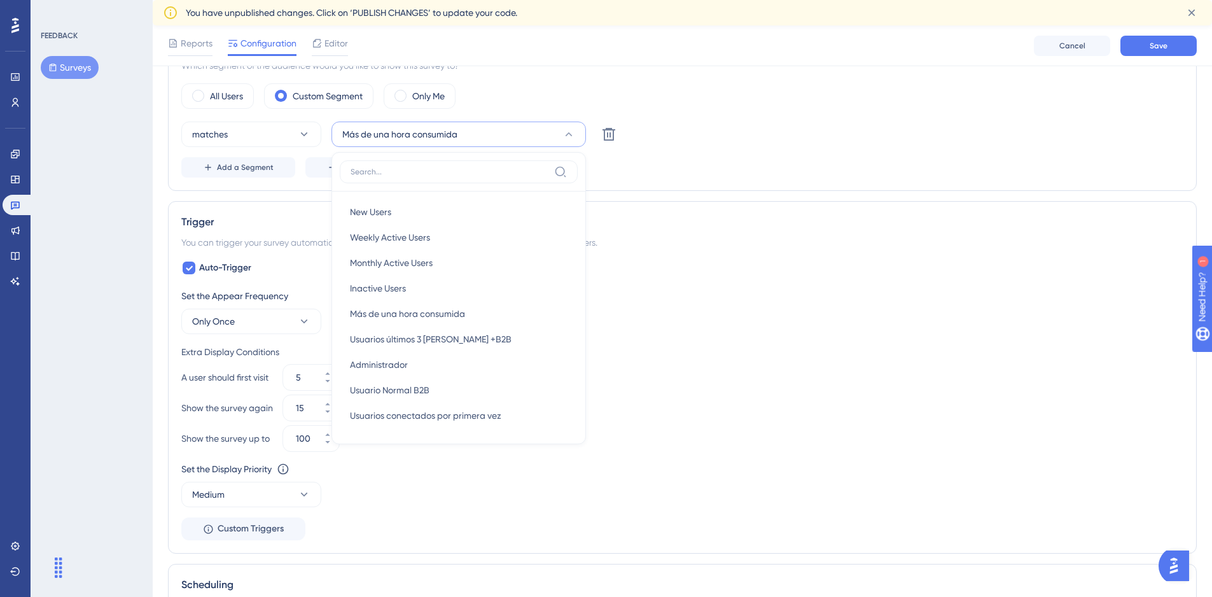
click at [654, 83] on div "Audience Segmentation Which segment of the audience would you like to show this…" at bounding box center [682, 107] width 1029 height 167
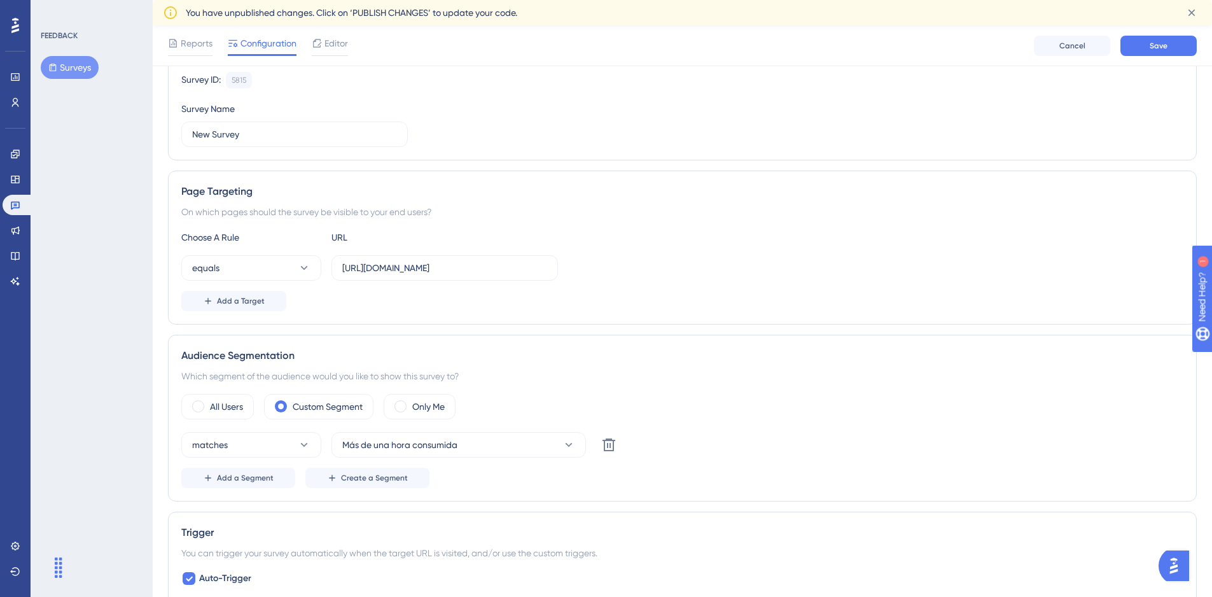
scroll to position [127, 0]
click at [1152, 43] on span "Save" at bounding box center [1159, 46] width 18 height 10
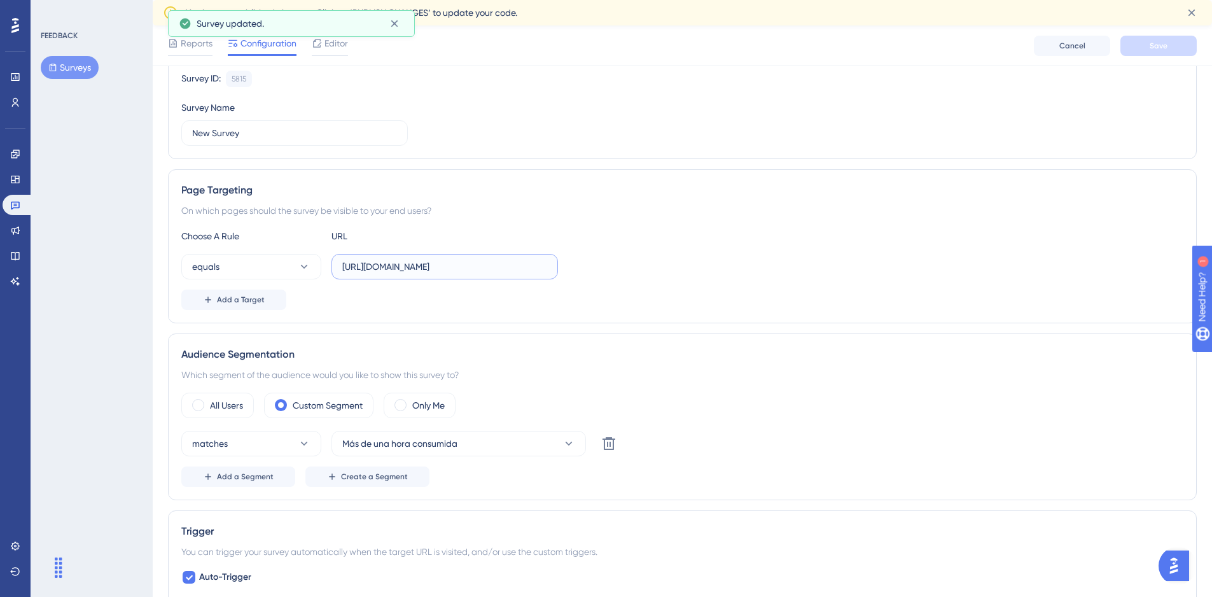
click at [496, 263] on input "[URL][DOMAIN_NAME]" at bounding box center [444, 267] width 205 height 14
drag, startPoint x: 472, startPoint y: 267, endPoint x: 625, endPoint y: 262, distance: 152.8
click at [625, 262] on div "equals [URL][DOMAIN_NAME]" at bounding box center [682, 266] width 1002 height 25
click at [649, 260] on div "equals [URL][DOMAIN_NAME]" at bounding box center [682, 266] width 1002 height 25
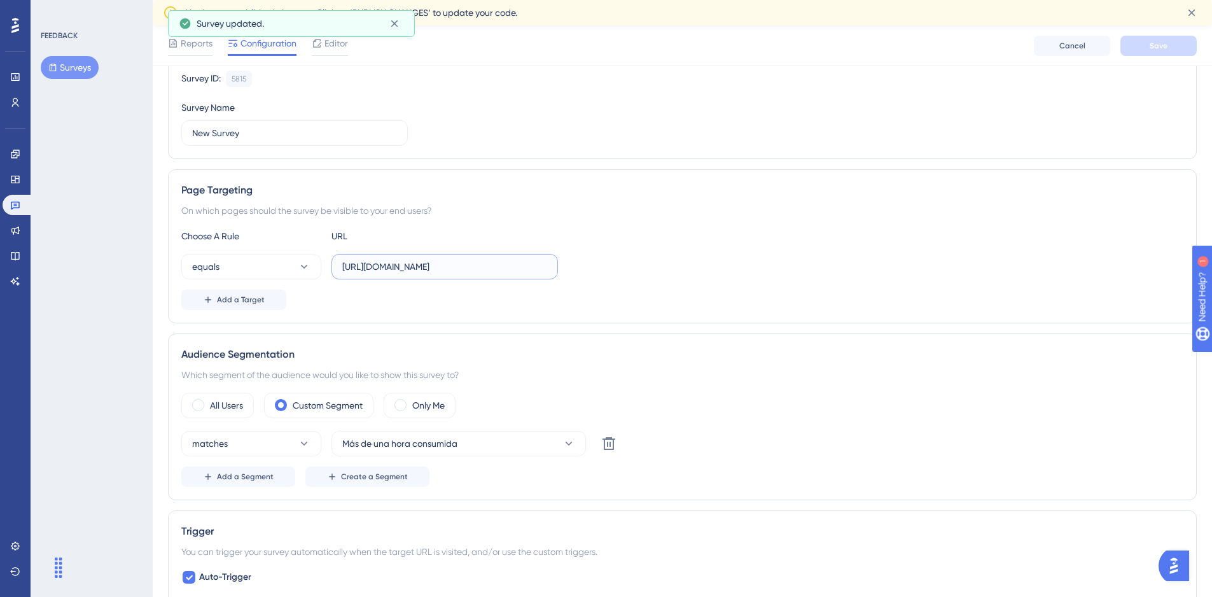
drag, startPoint x: 508, startPoint y: 260, endPoint x: 697, endPoint y: 263, distance: 189.7
click at [697, 263] on div "equals [URL][DOMAIN_NAME]" at bounding box center [682, 266] width 1002 height 25
click at [719, 262] on div "equals [URL][DOMAIN_NAME]" at bounding box center [682, 266] width 1002 height 25
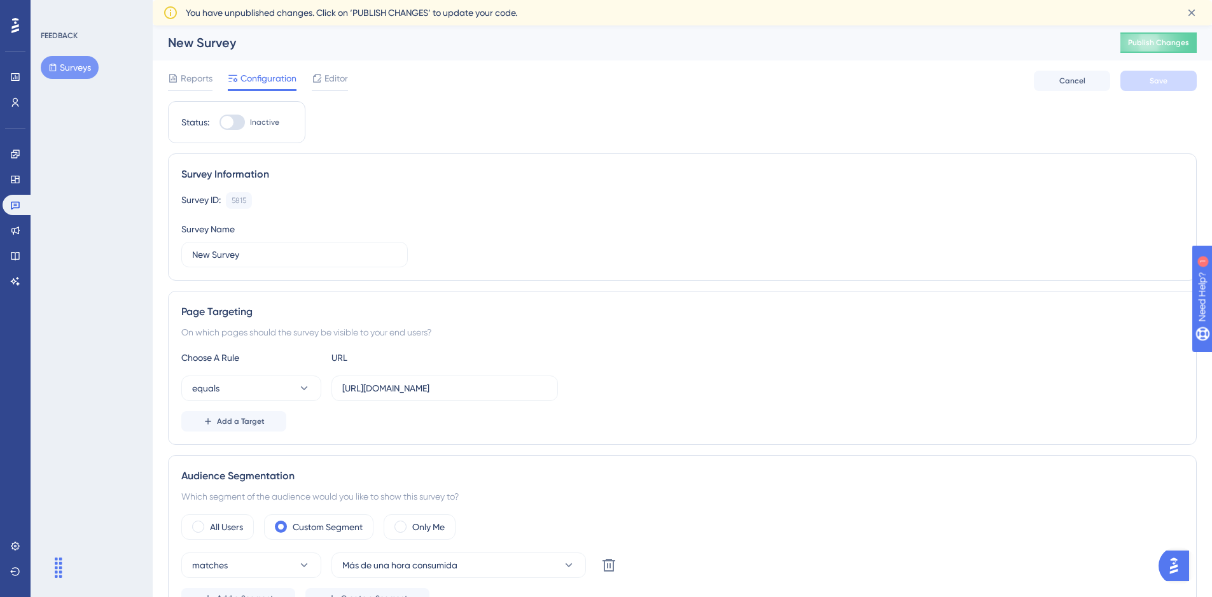
scroll to position [0, 0]
click at [13, 207] on icon at bounding box center [15, 205] width 10 height 10
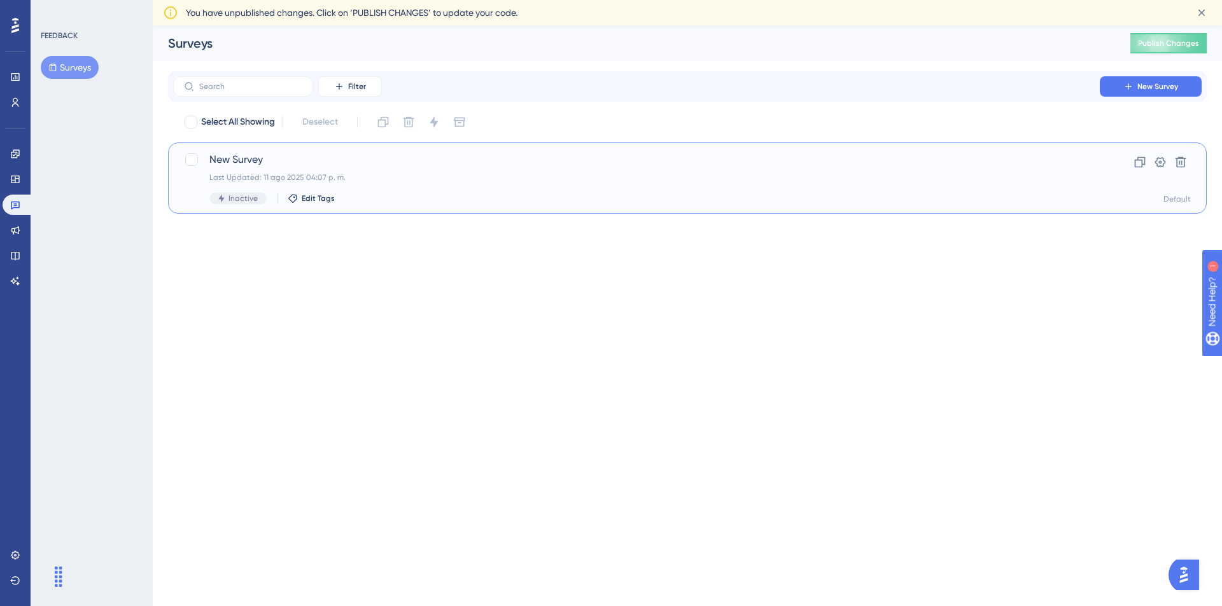
click at [247, 158] on span "New Survey" at bounding box center [636, 159] width 854 height 15
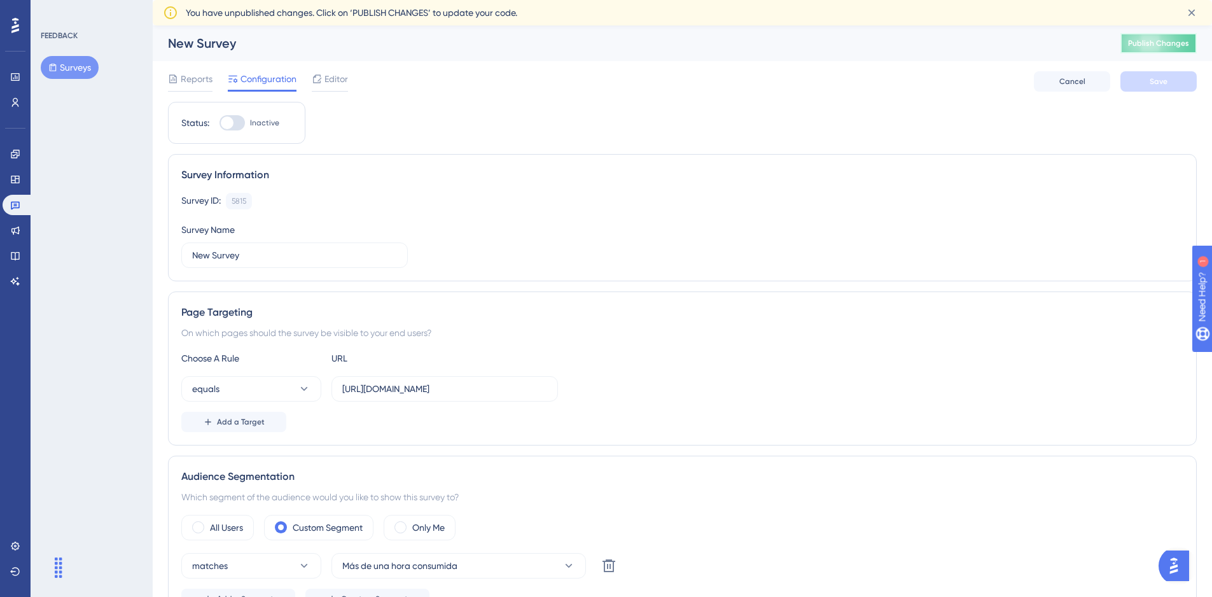
click at [1156, 43] on span "Publish Changes" at bounding box center [1158, 43] width 61 height 10
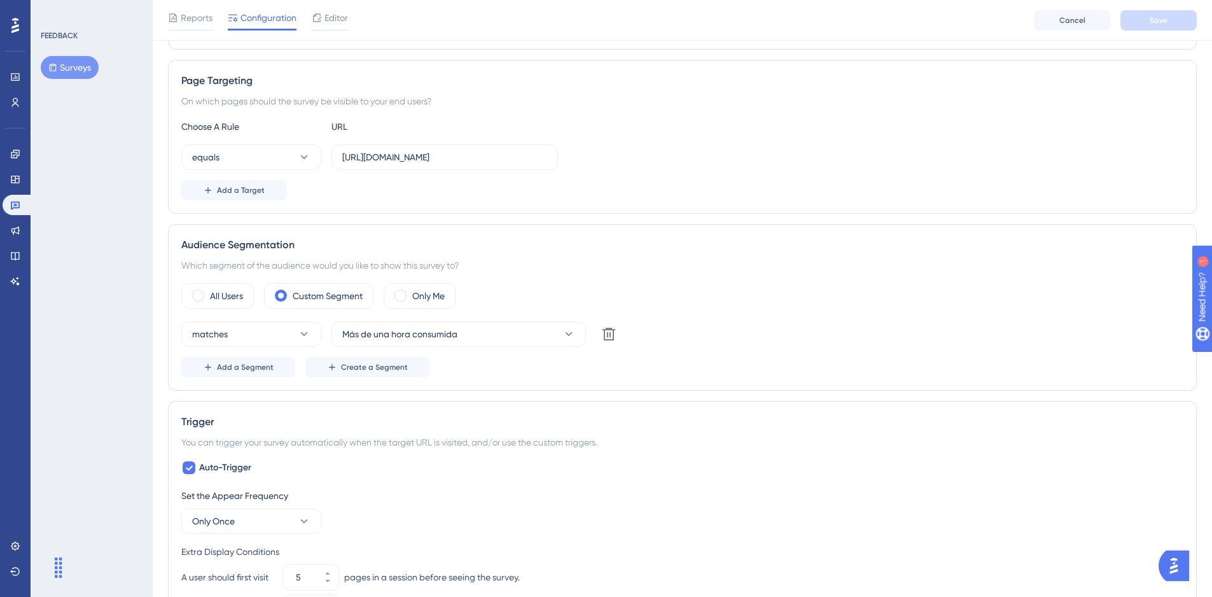
scroll to position [255, 0]
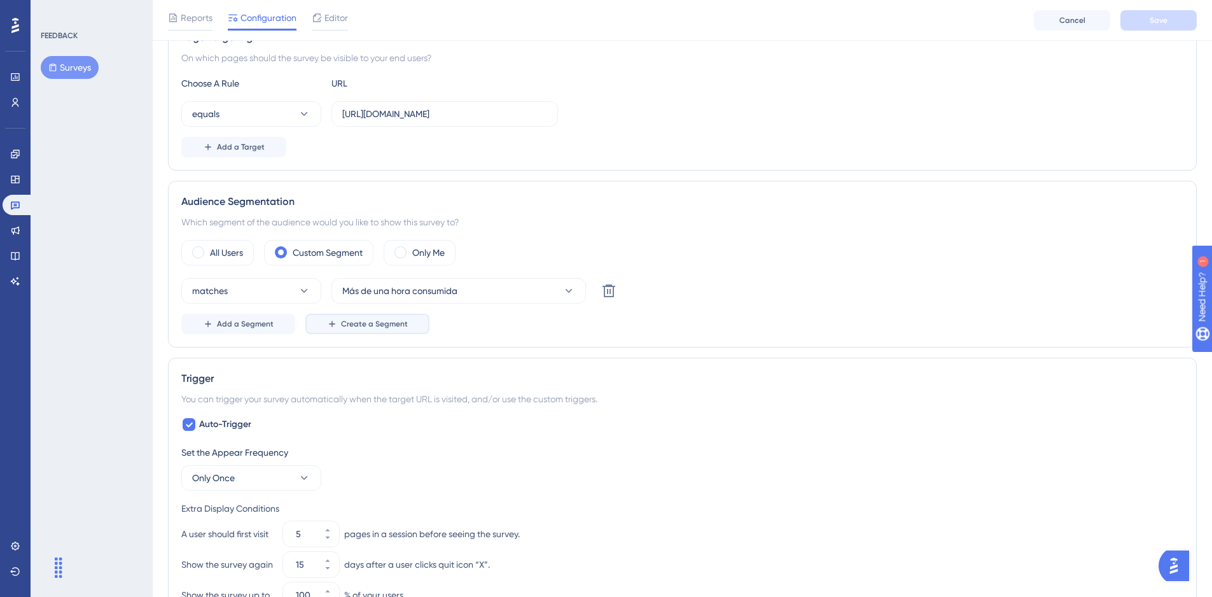
click at [377, 323] on span "Create a Segment" at bounding box center [374, 324] width 67 height 10
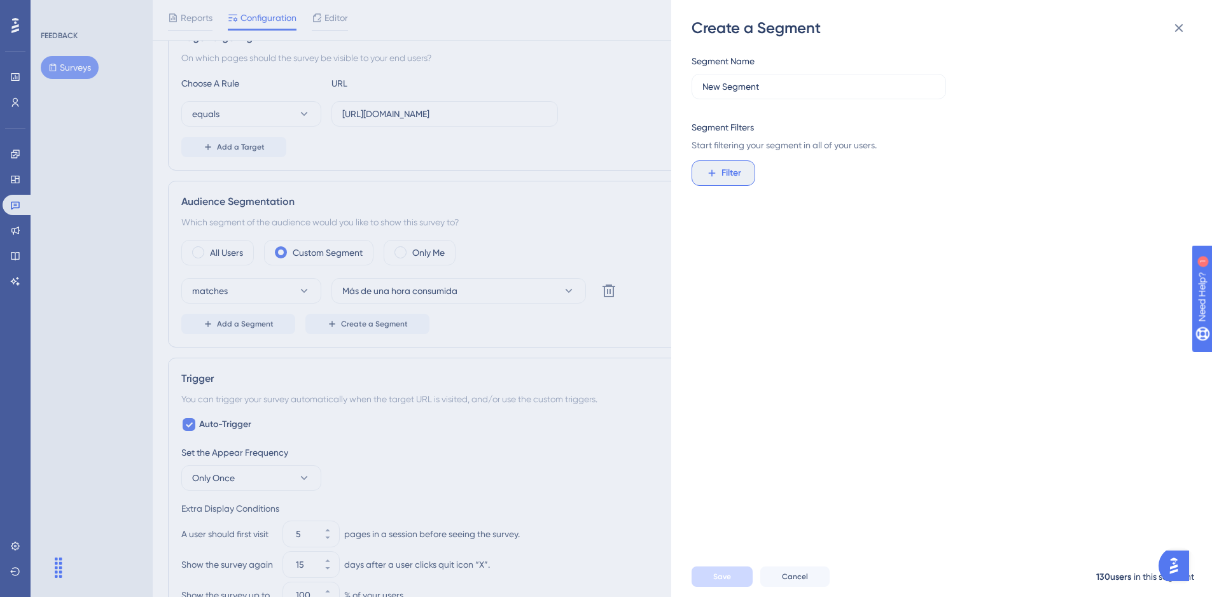
click at [750, 164] on button "Filter" at bounding box center [724, 172] width 64 height 25
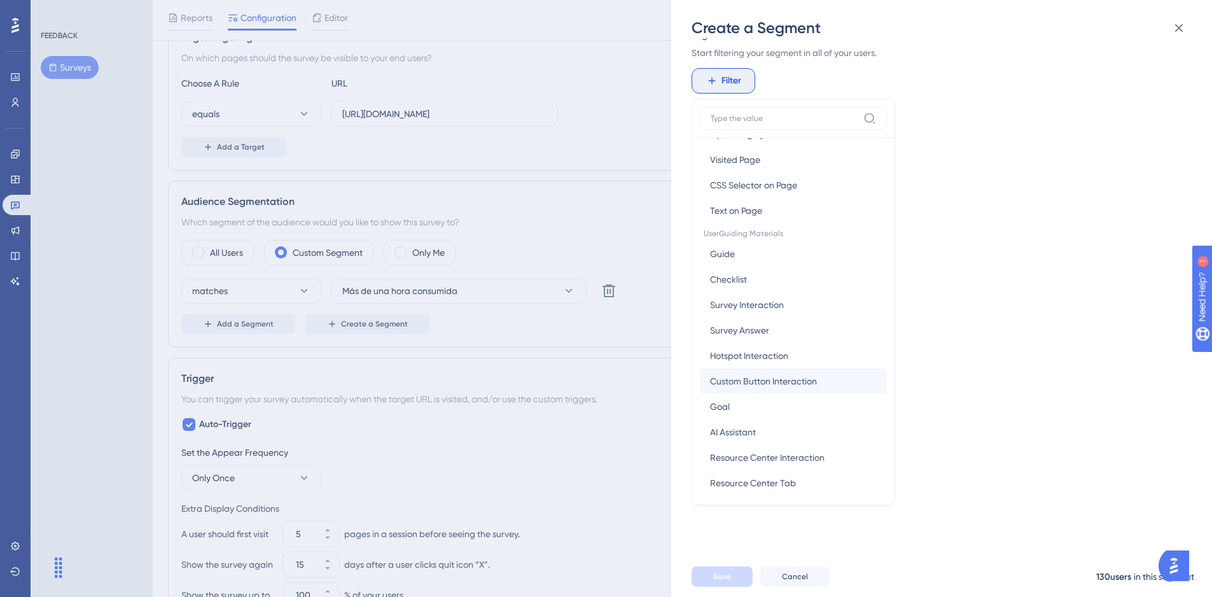
scroll to position [127, 0]
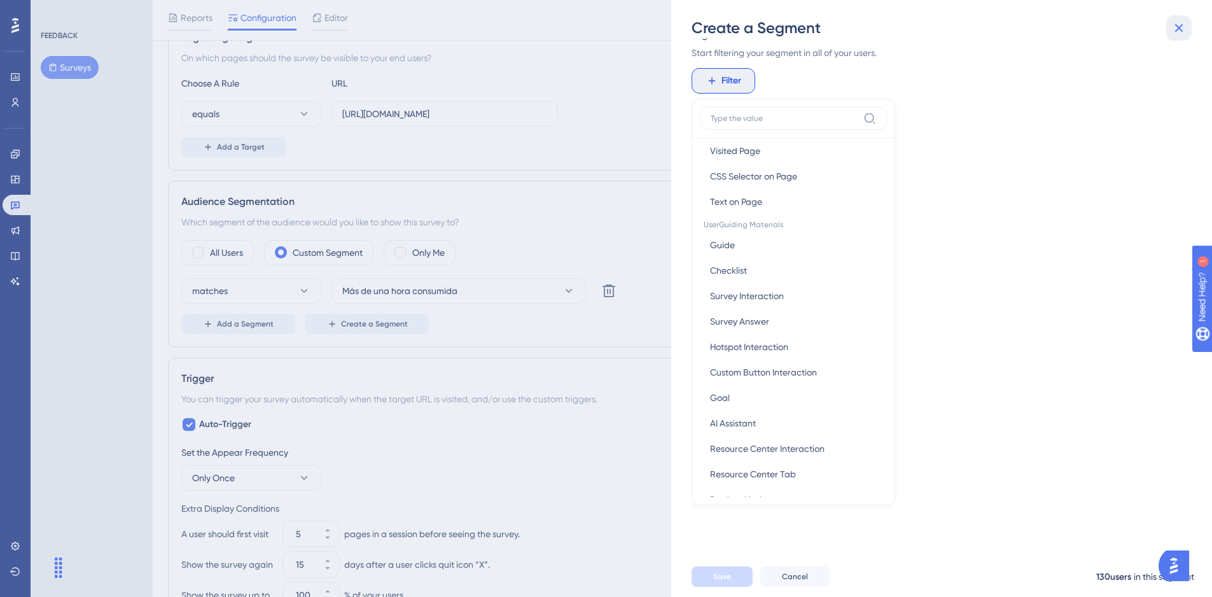
click at [1177, 33] on icon at bounding box center [1179, 27] width 15 height 15
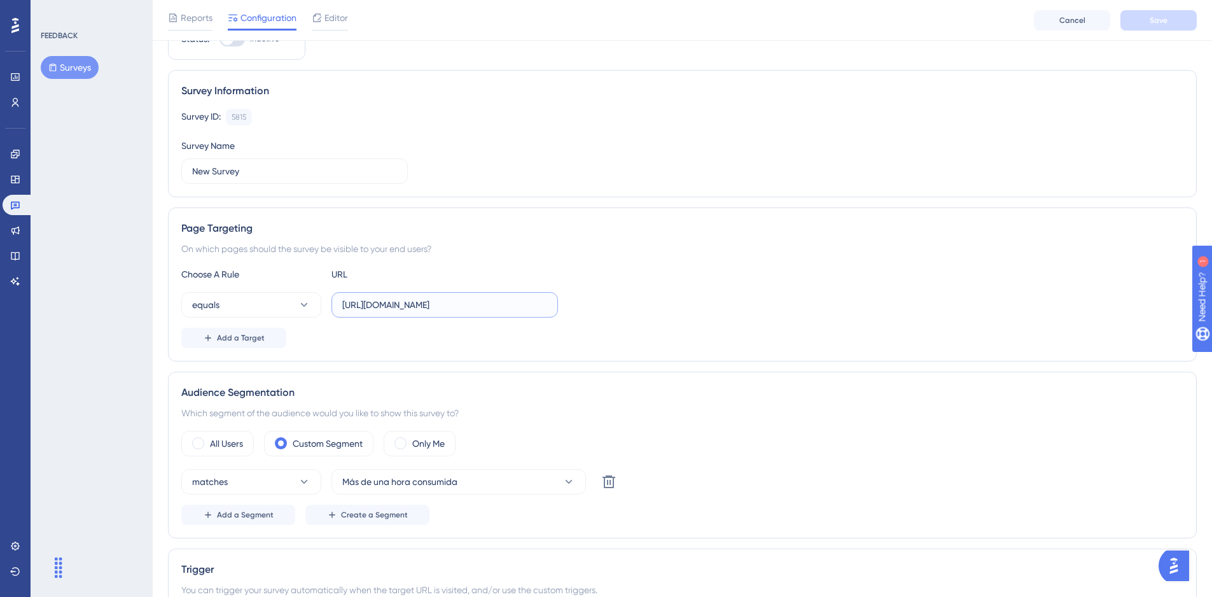
scroll to position [0, 83]
drag, startPoint x: 455, startPoint y: 303, endPoint x: 643, endPoint y: 290, distance: 188.2
click at [643, 290] on div "Choose A Rule URL equals [URL][DOMAIN_NAME] Add a Target" at bounding box center [682, 307] width 1002 height 81
click at [517, 310] on input "[URL][DOMAIN_NAME]" at bounding box center [444, 305] width 205 height 14
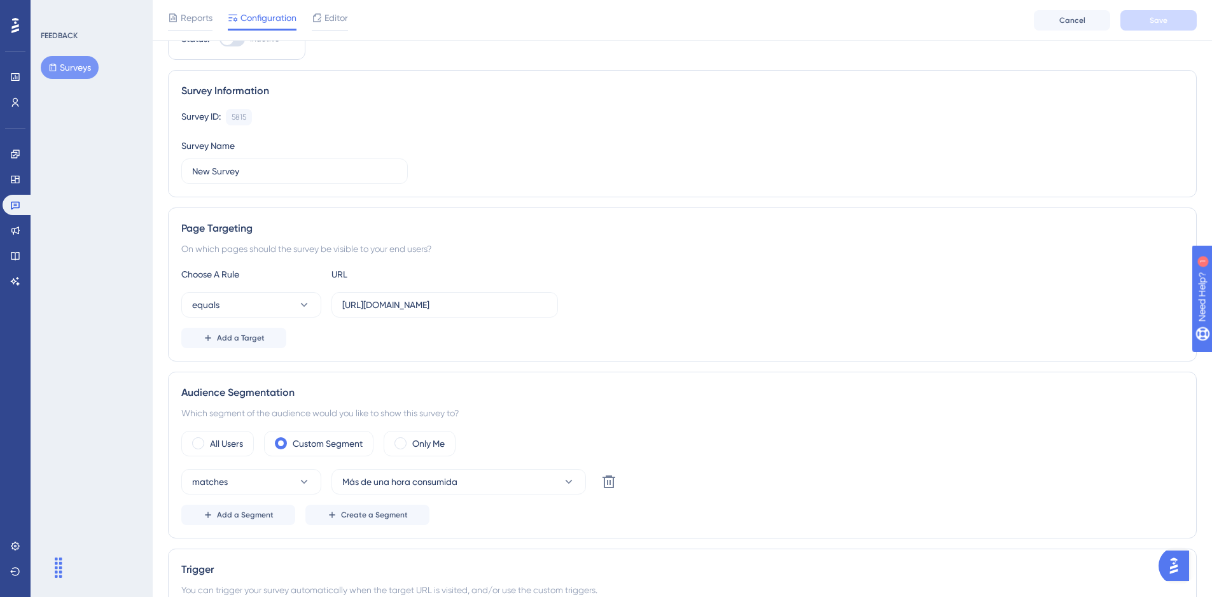
click at [634, 207] on div "Page Targeting On which pages should the survey be visible to your end users? C…" at bounding box center [682, 284] width 1029 height 154
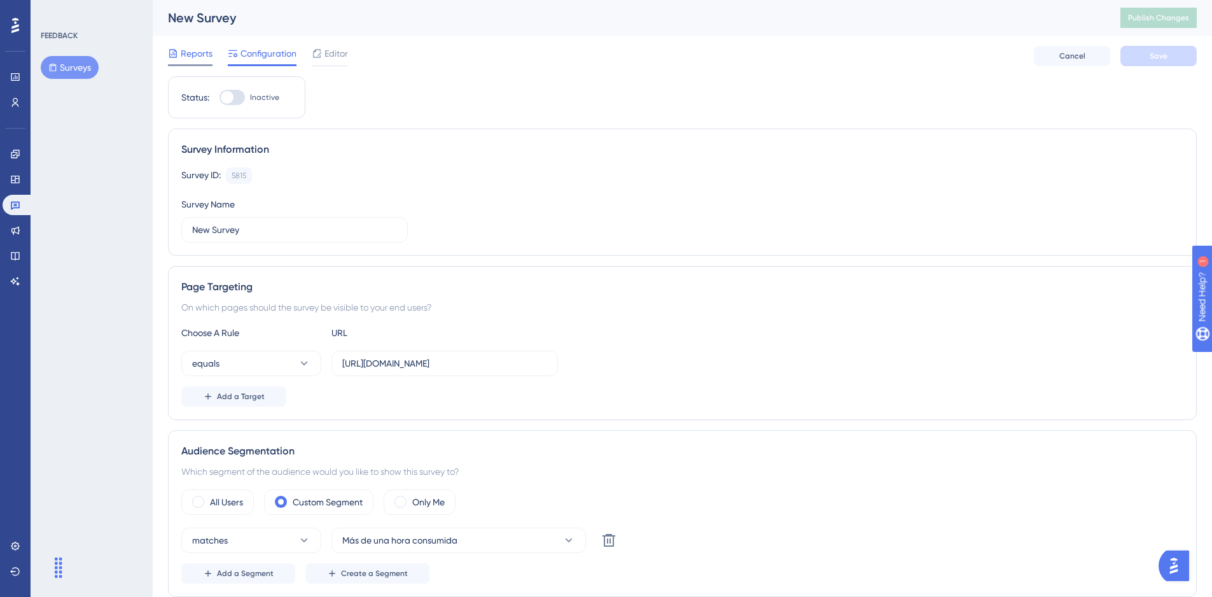
click at [206, 51] on span "Reports" at bounding box center [197, 53] width 32 height 15
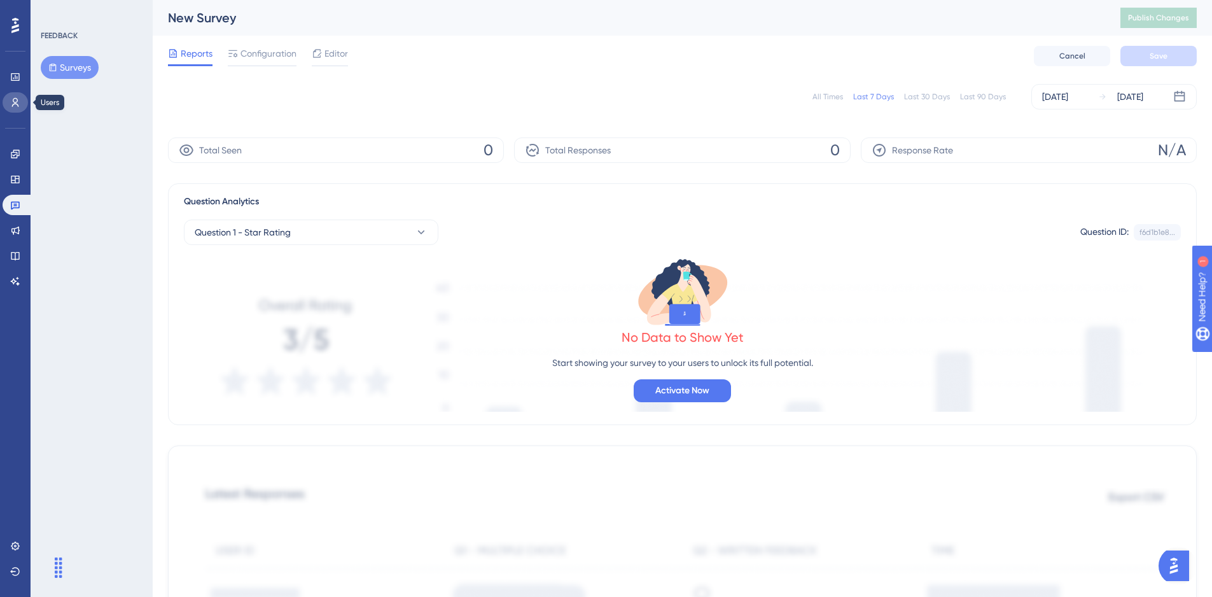
click at [13, 102] on icon at bounding box center [15, 102] width 7 height 9
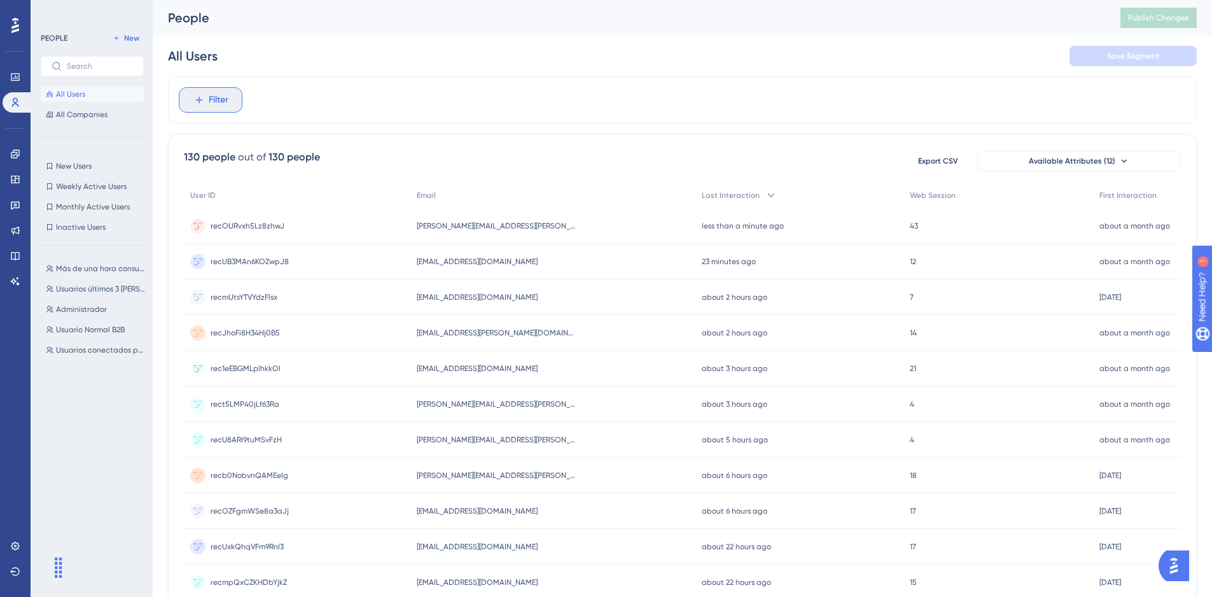
click at [222, 99] on span "Filter" at bounding box center [219, 99] width 20 height 15
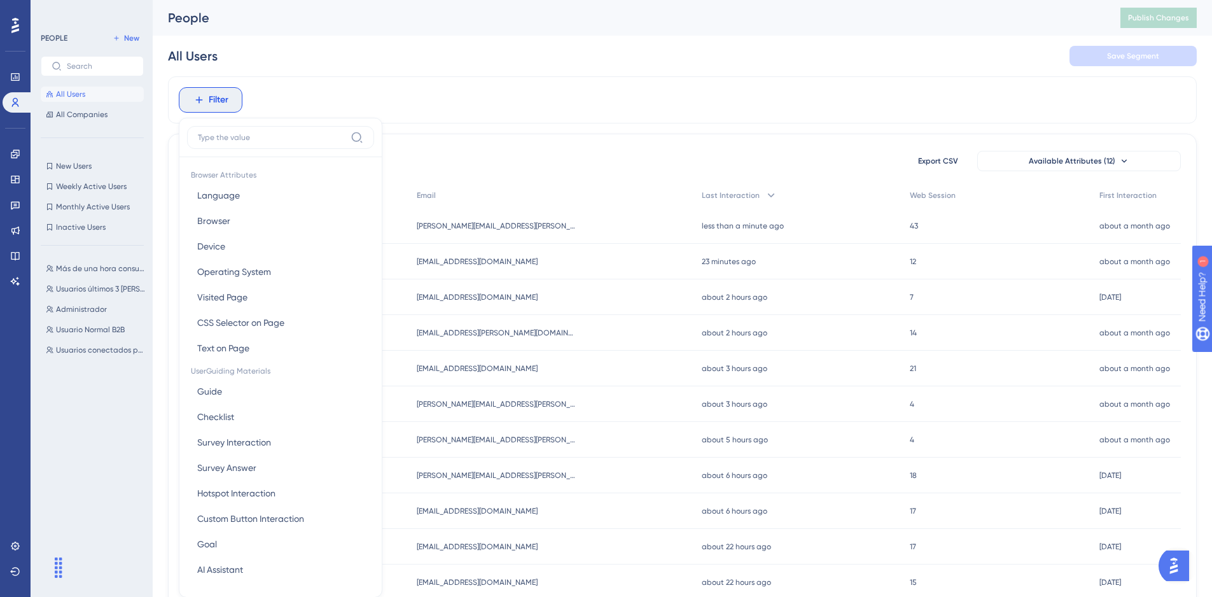
scroll to position [59, 0]
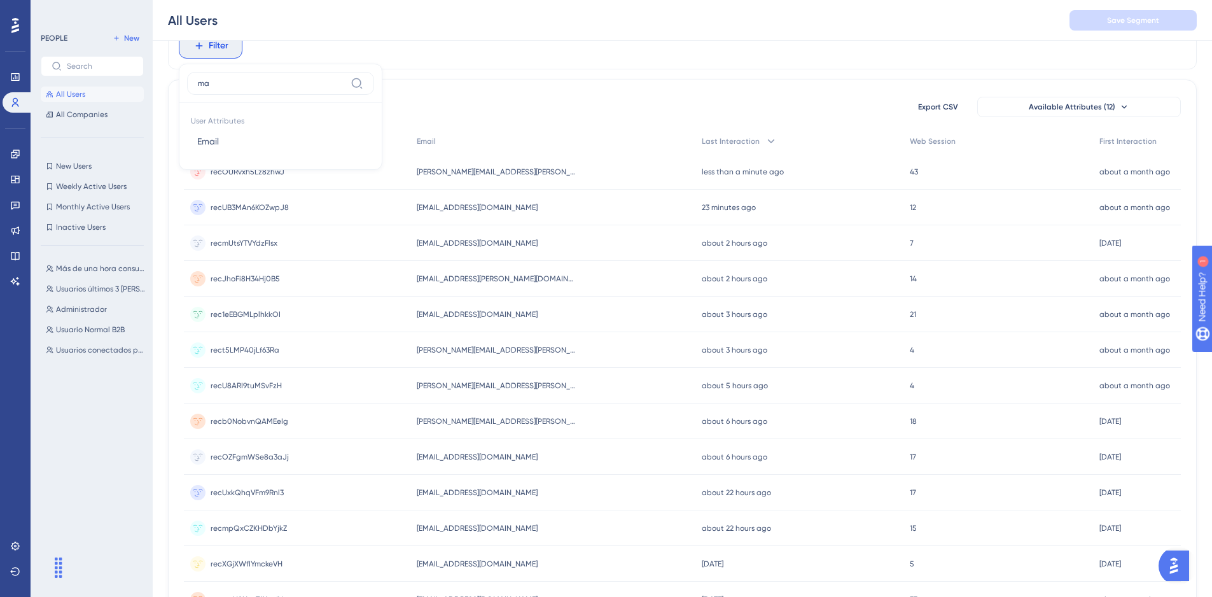
type input "mas"
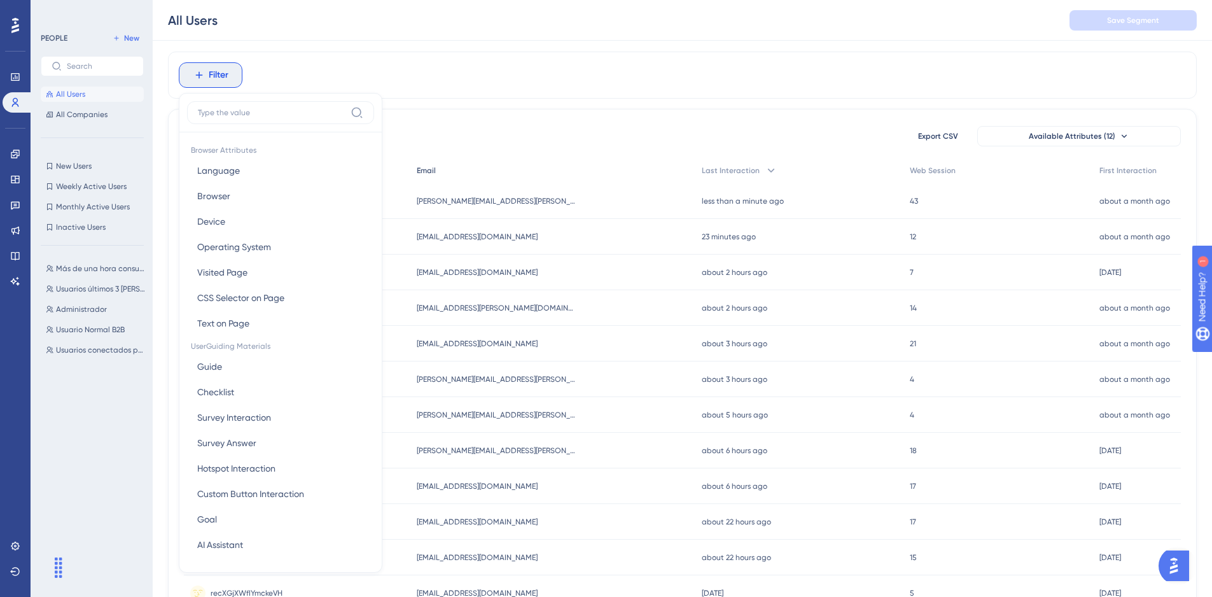
scroll to position [0, 0]
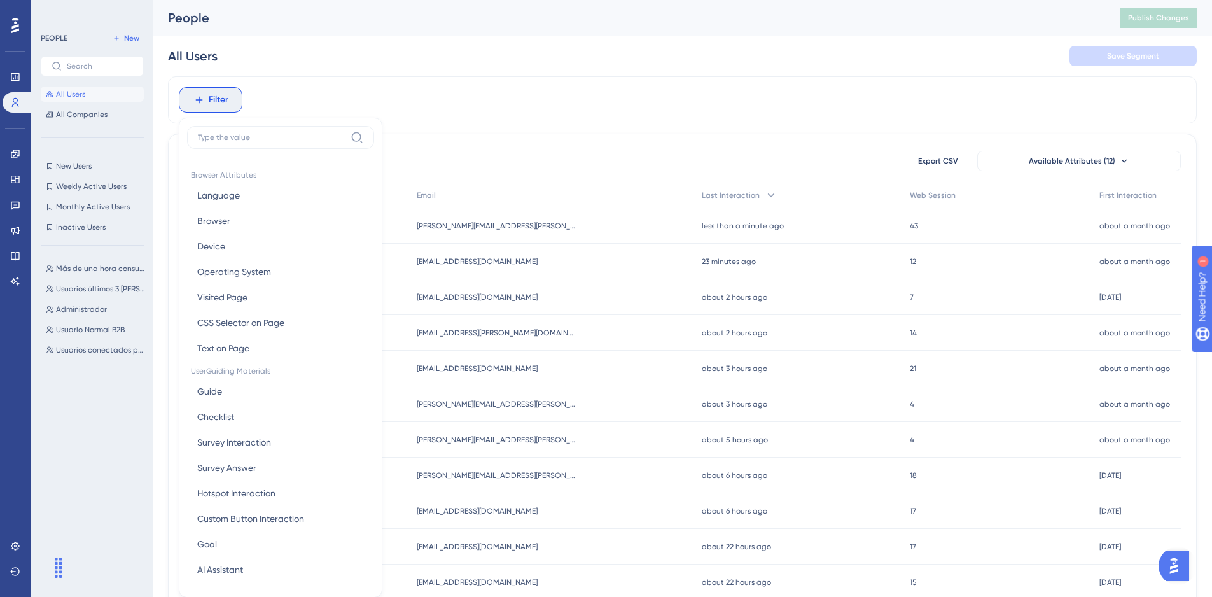
drag, startPoint x: 930, startPoint y: 57, endPoint x: 905, endPoint y: 59, distance: 25.5
click at [929, 58] on div "All Users Save Segment" at bounding box center [682, 56] width 1029 height 41
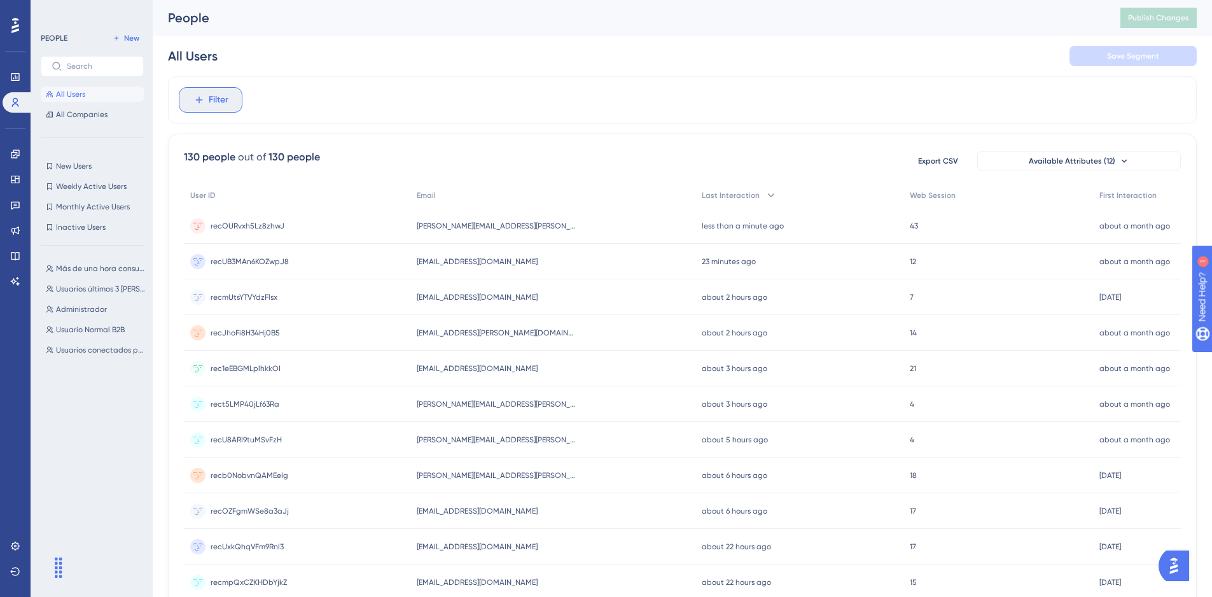
click at [215, 98] on span "Filter" at bounding box center [219, 99] width 20 height 15
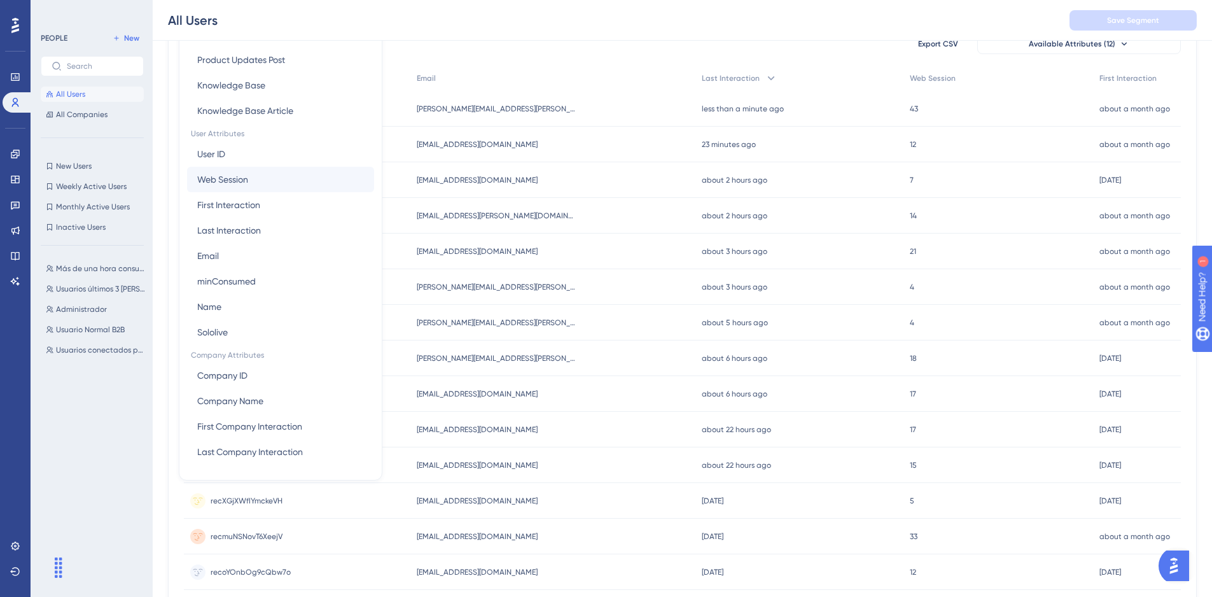
scroll to position [123, 0]
click at [290, 283] on button "minConsumed minConsumed" at bounding box center [280, 280] width 187 height 25
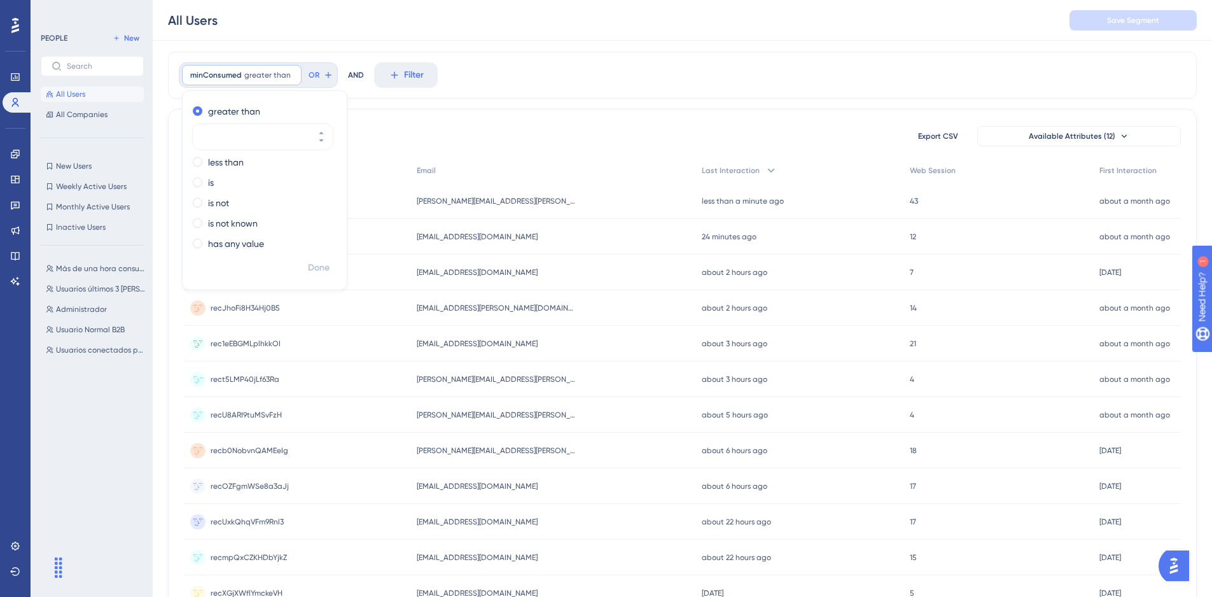
scroll to position [0, 0]
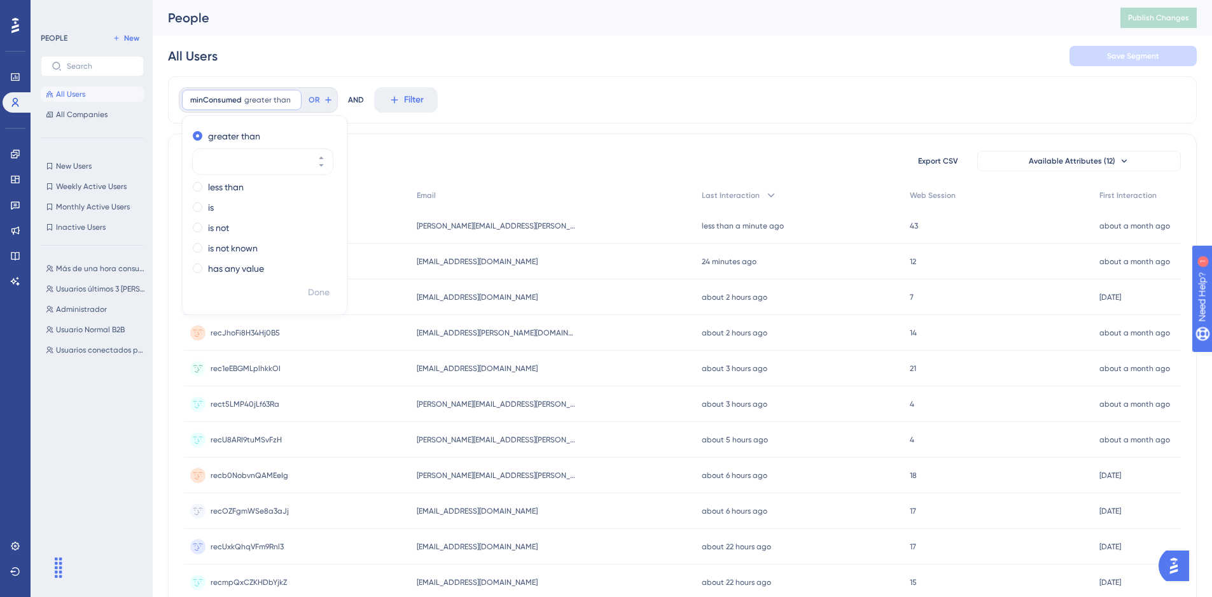
click at [504, 111] on div "minConsumed greater than Remove greater than less than is is not is not known h…" at bounding box center [682, 99] width 1029 height 47
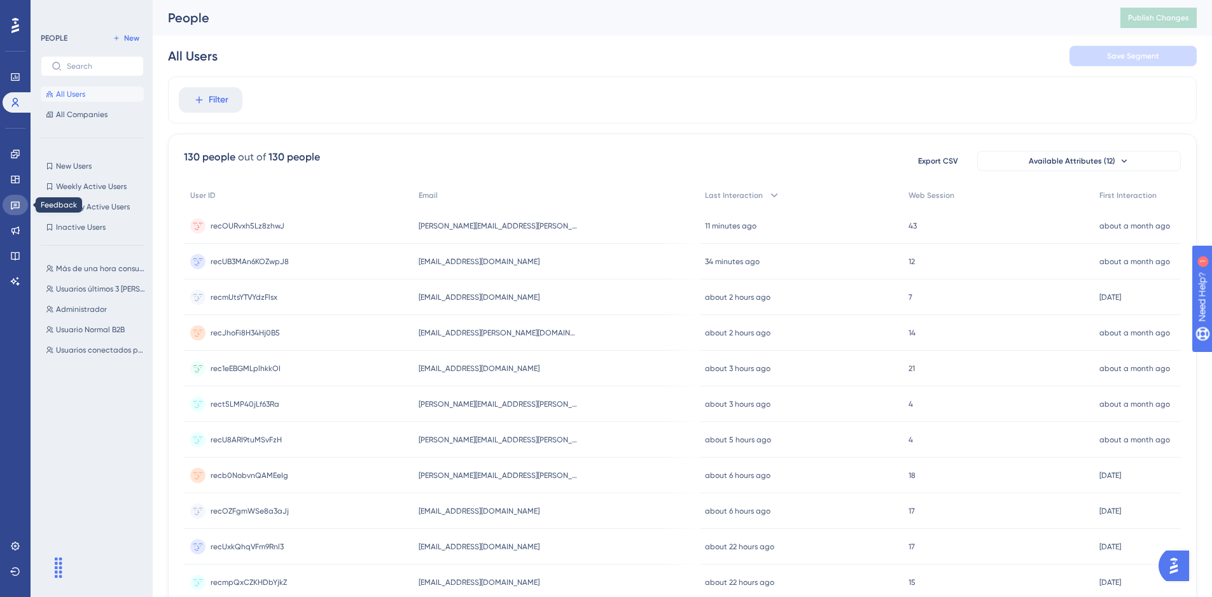
click at [15, 210] on link at bounding box center [15, 205] width 25 height 20
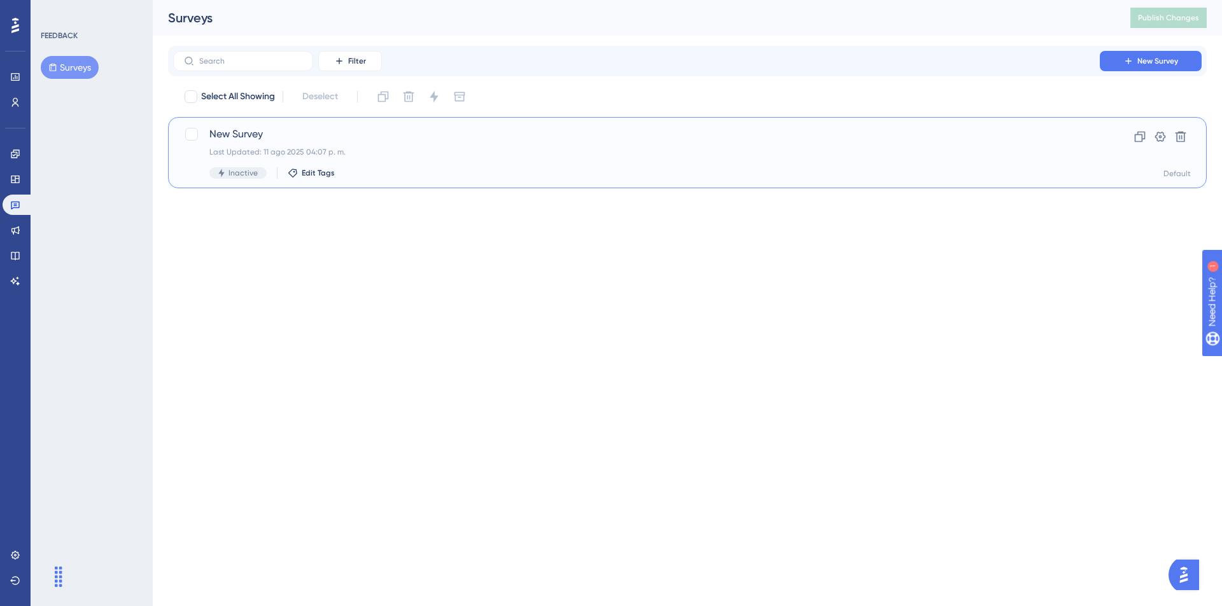
click at [253, 125] on div "New Survey Last Updated: 11 ago 2025 04:07 p. m. Inactive Edit Tags Clone Setti…" at bounding box center [687, 152] width 1039 height 71
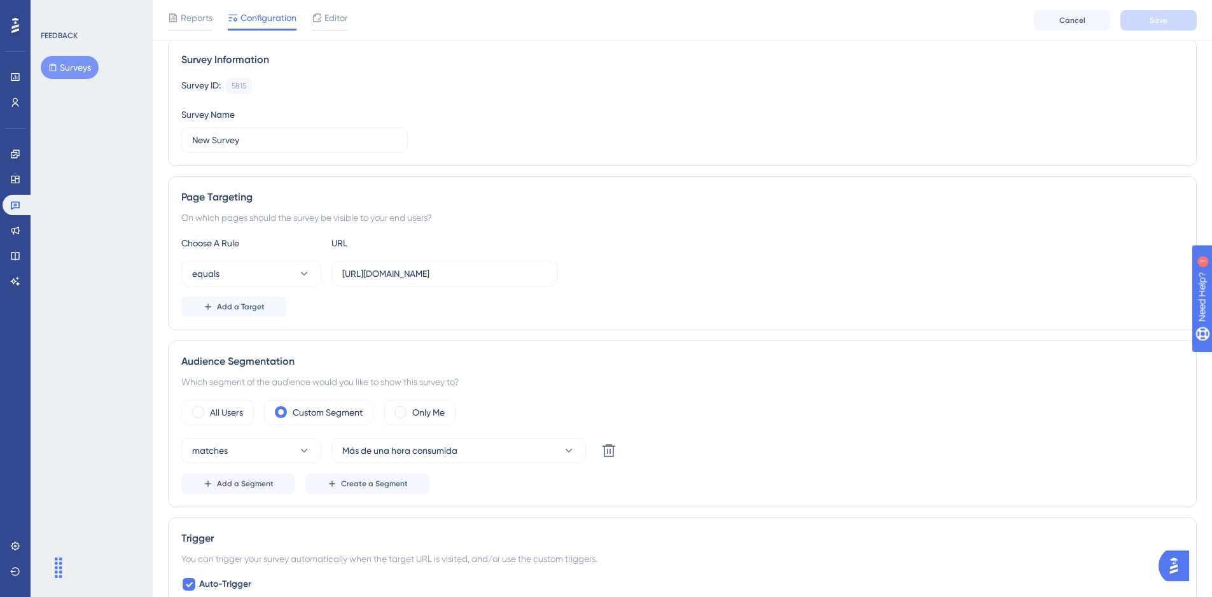
scroll to position [127, 0]
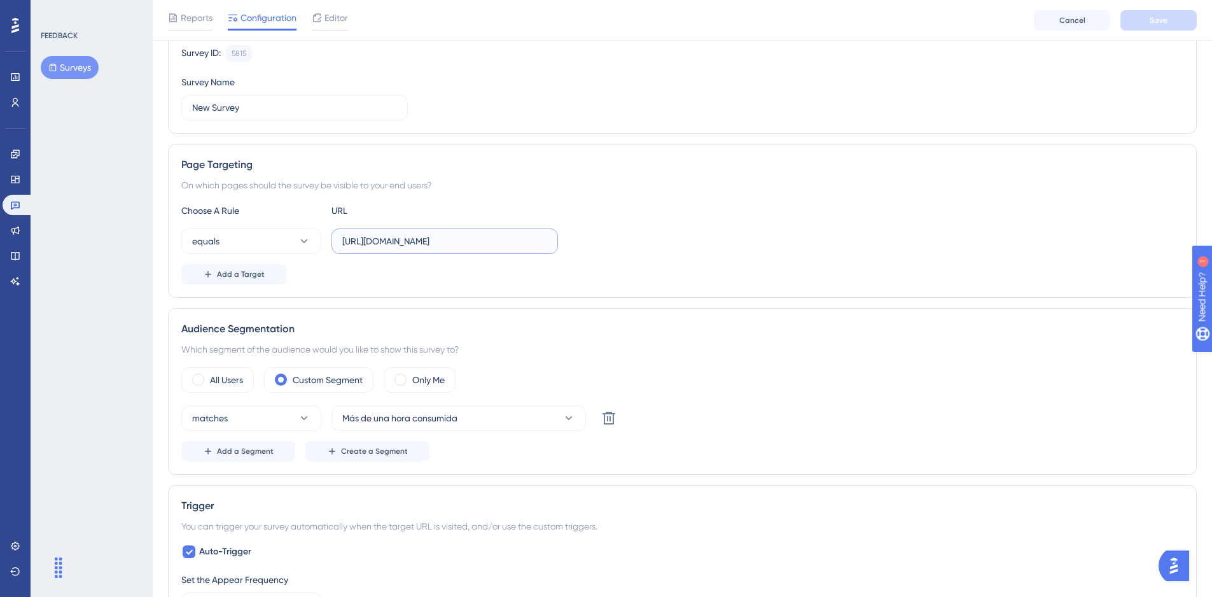
click at [354, 242] on input "[URL][DOMAIN_NAME]" at bounding box center [444, 241] width 205 height 14
drag, startPoint x: 342, startPoint y: 242, endPoint x: 574, endPoint y: 238, distance: 231.7
click at [574, 238] on div "equals [URL][DOMAIN_NAME]" at bounding box center [682, 240] width 1002 height 25
click at [512, 244] on input "[URL][DOMAIN_NAME]" at bounding box center [444, 241] width 205 height 14
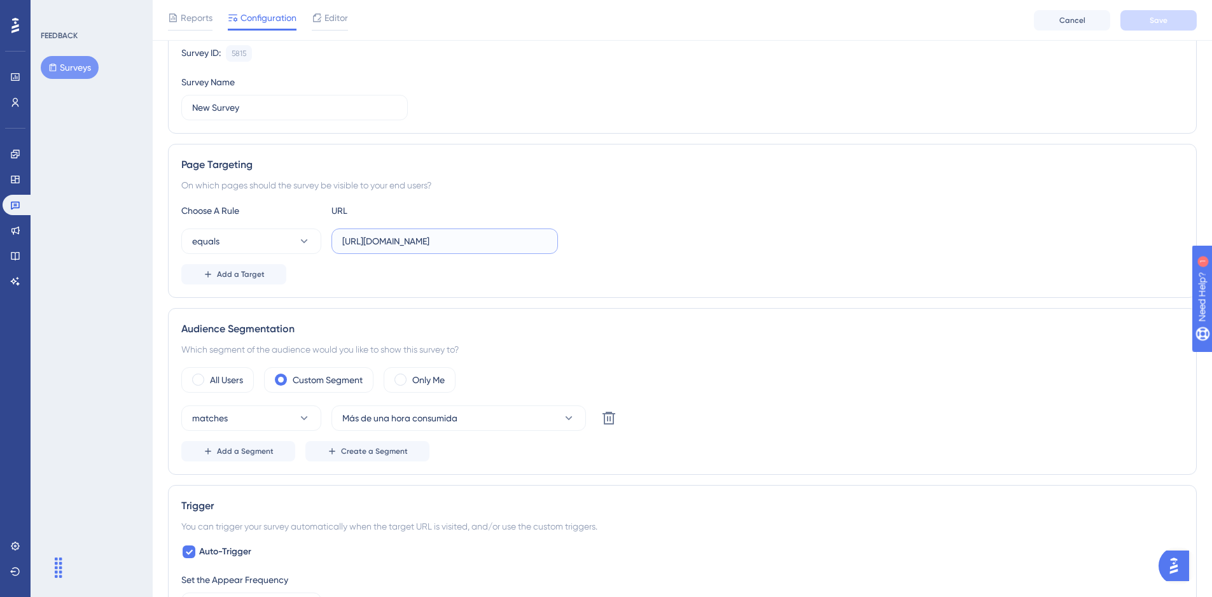
drag, startPoint x: 496, startPoint y: 244, endPoint x: 566, endPoint y: 237, distance: 70.3
click at [566, 237] on div "equals [URL][DOMAIN_NAME]" at bounding box center [682, 240] width 1002 height 25
click at [515, 246] on input "[URL][DOMAIN_NAME]" at bounding box center [444, 241] width 205 height 14
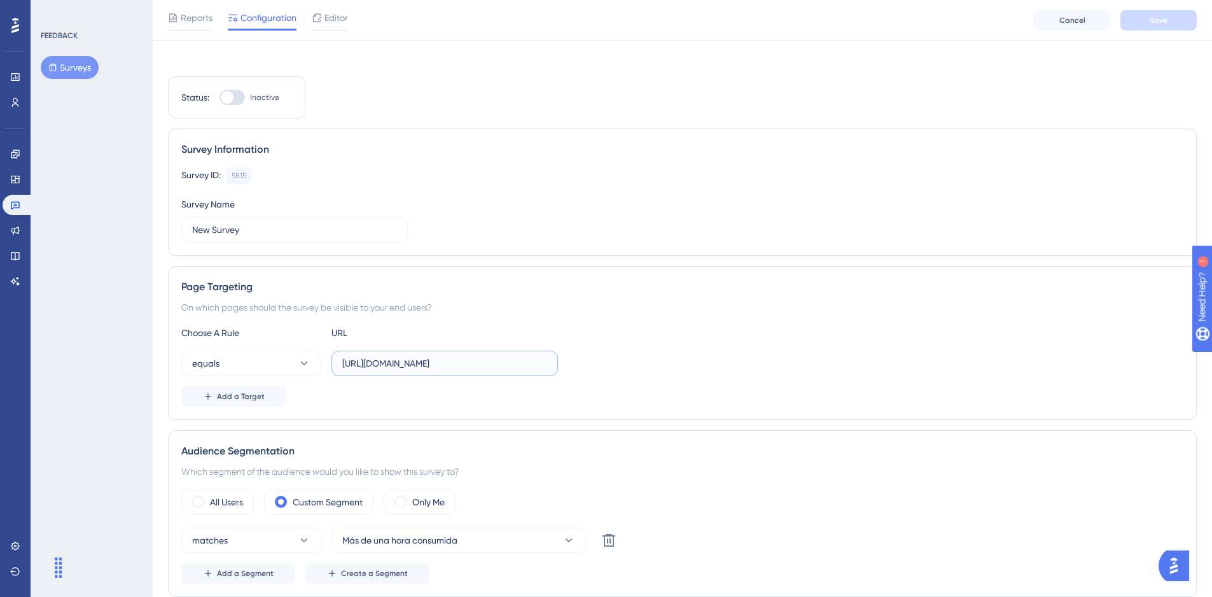
scroll to position [0, 0]
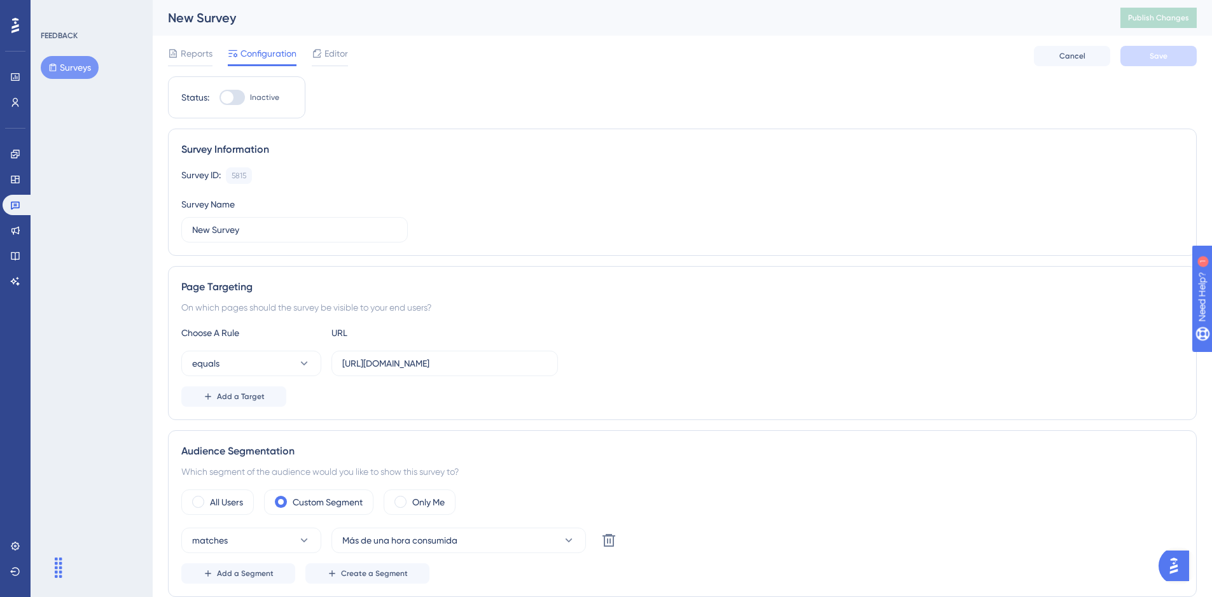
click at [232, 95] on div at bounding box center [227, 97] width 13 height 13
click at [220, 97] on input "Inactive" at bounding box center [219, 97] width 1 height 1
checkbox input "true"
click at [1170, 55] on button "Save" at bounding box center [1159, 56] width 76 height 20
click at [1169, 18] on span "Publish Changes" at bounding box center [1158, 18] width 61 height 10
